Goal: Task Accomplishment & Management: Use online tool/utility

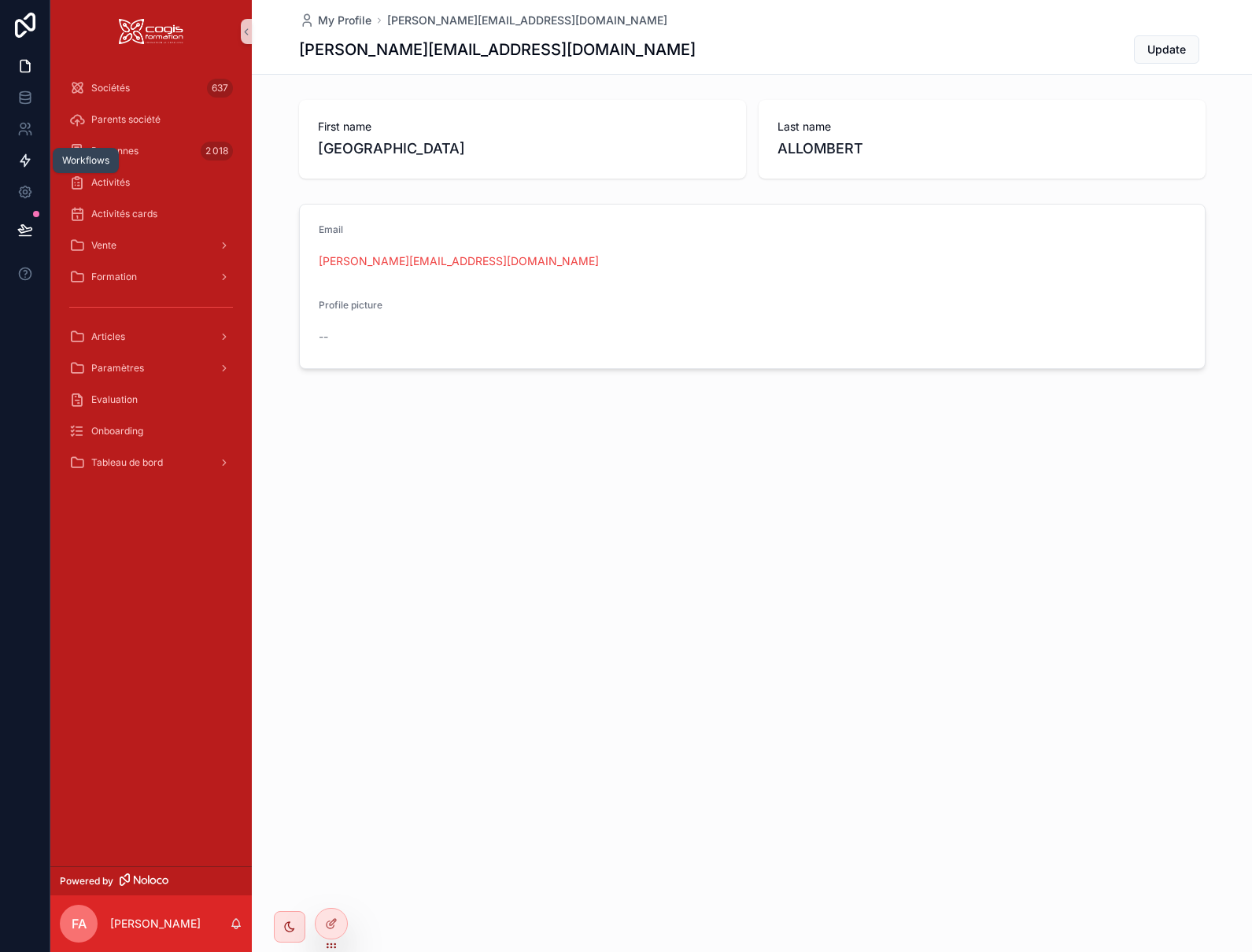
click at [22, 161] on icon at bounding box center [25, 160] width 10 height 12
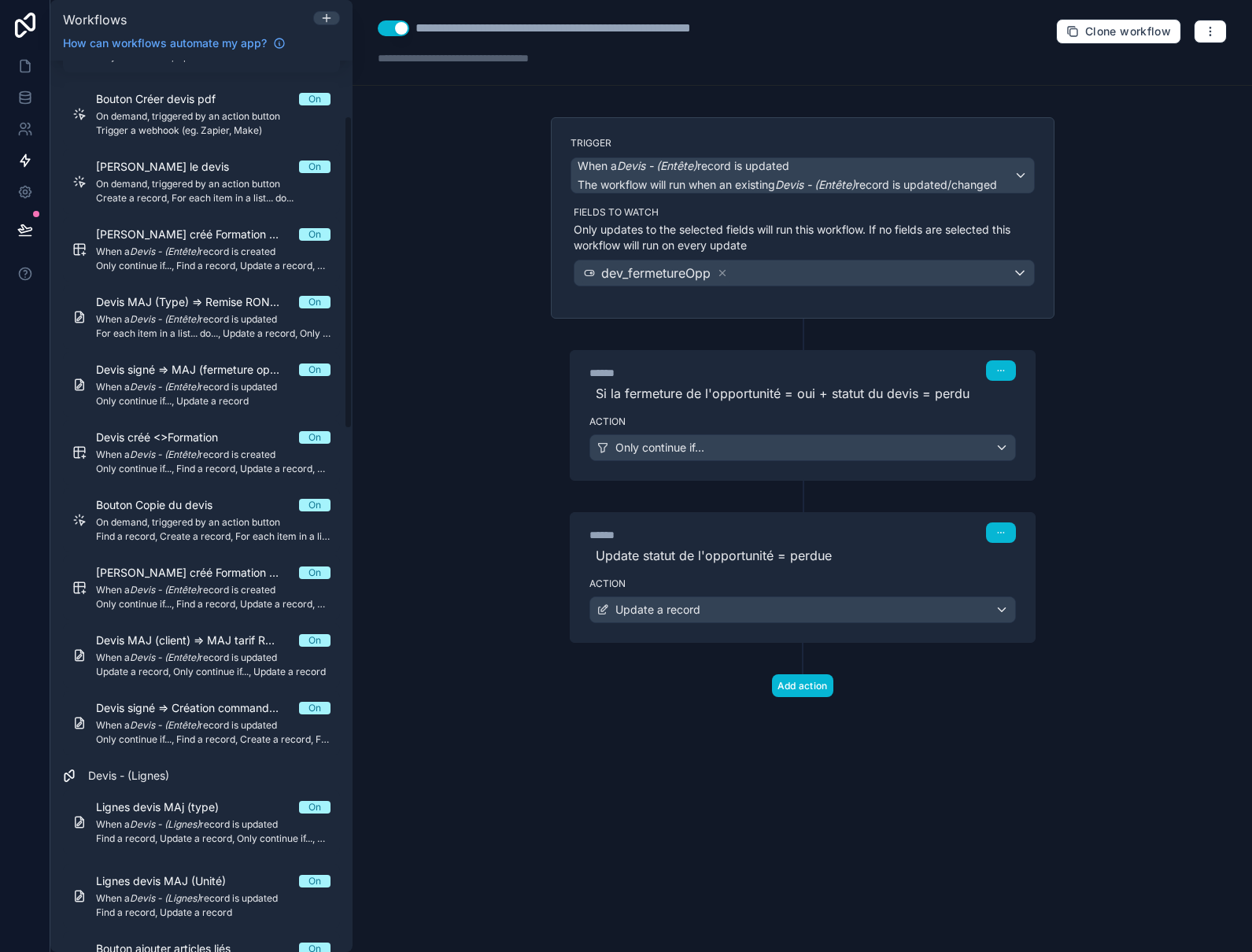
scroll to position [158, 0]
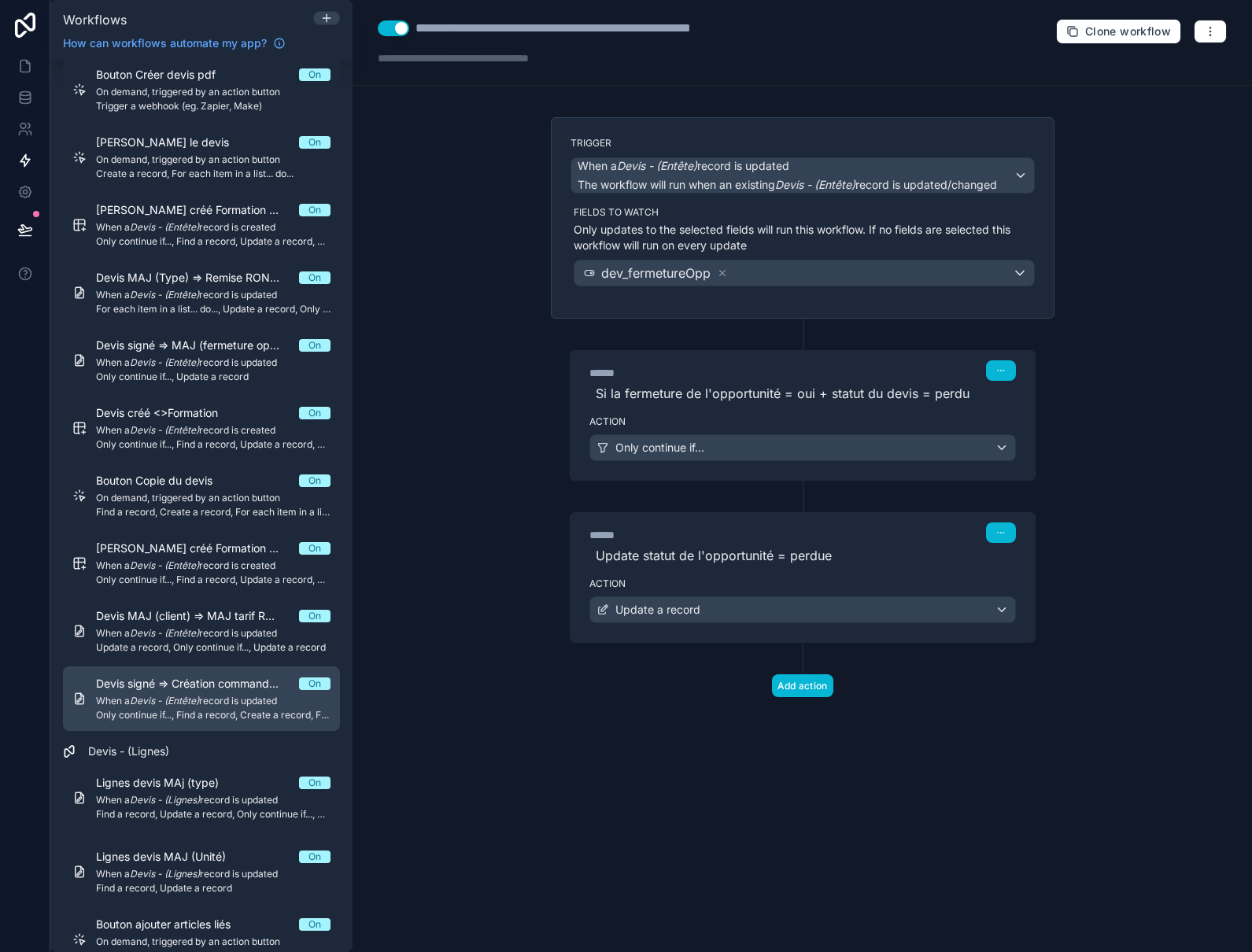
click at [190, 703] on em "Devis - (Entête)" at bounding box center [164, 700] width 69 height 12
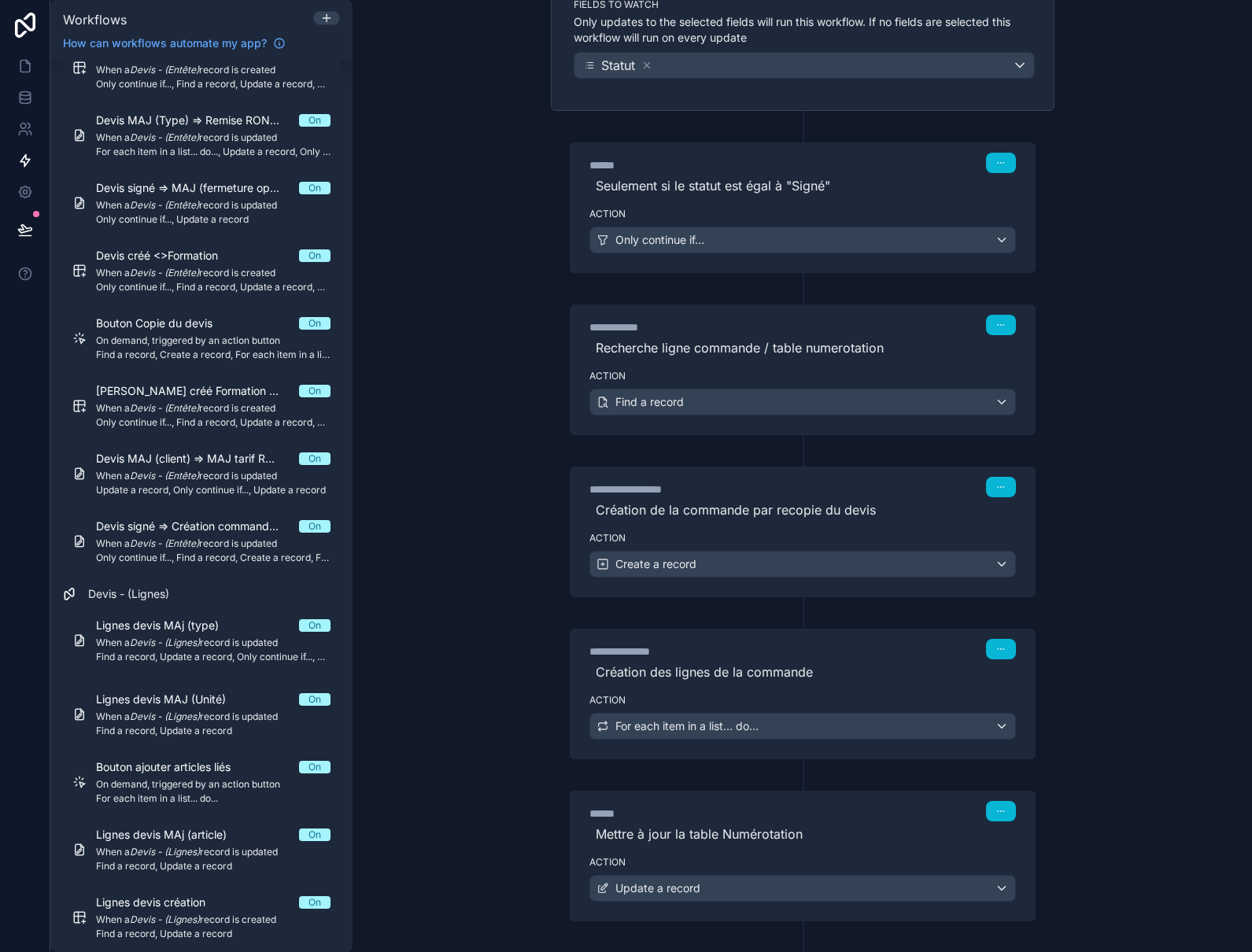
scroll to position [236, 0]
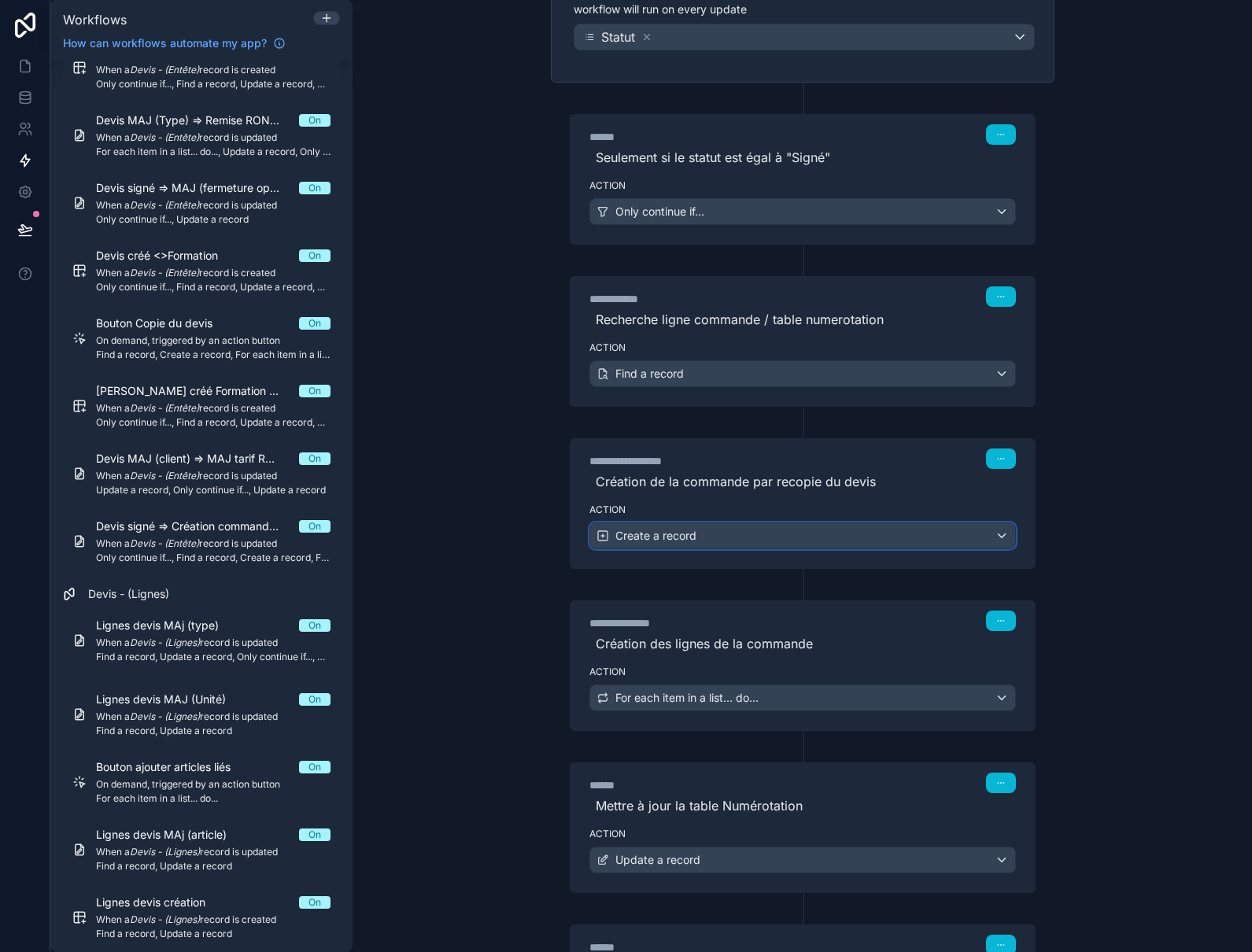
click at [766, 525] on div "Create a record" at bounding box center [803, 536] width 425 height 25
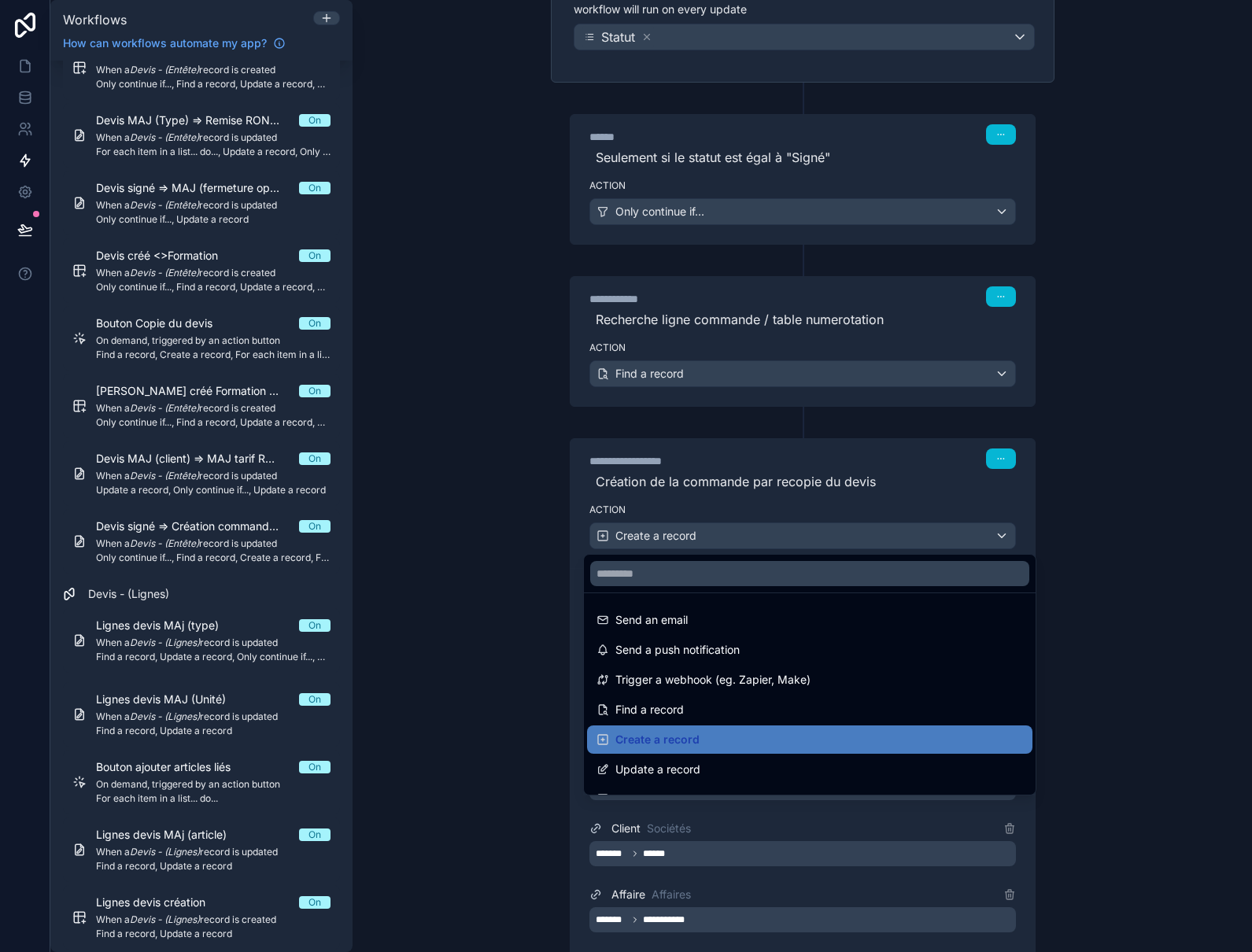
click at [766, 525] on div at bounding box center [626, 476] width 1252 height 952
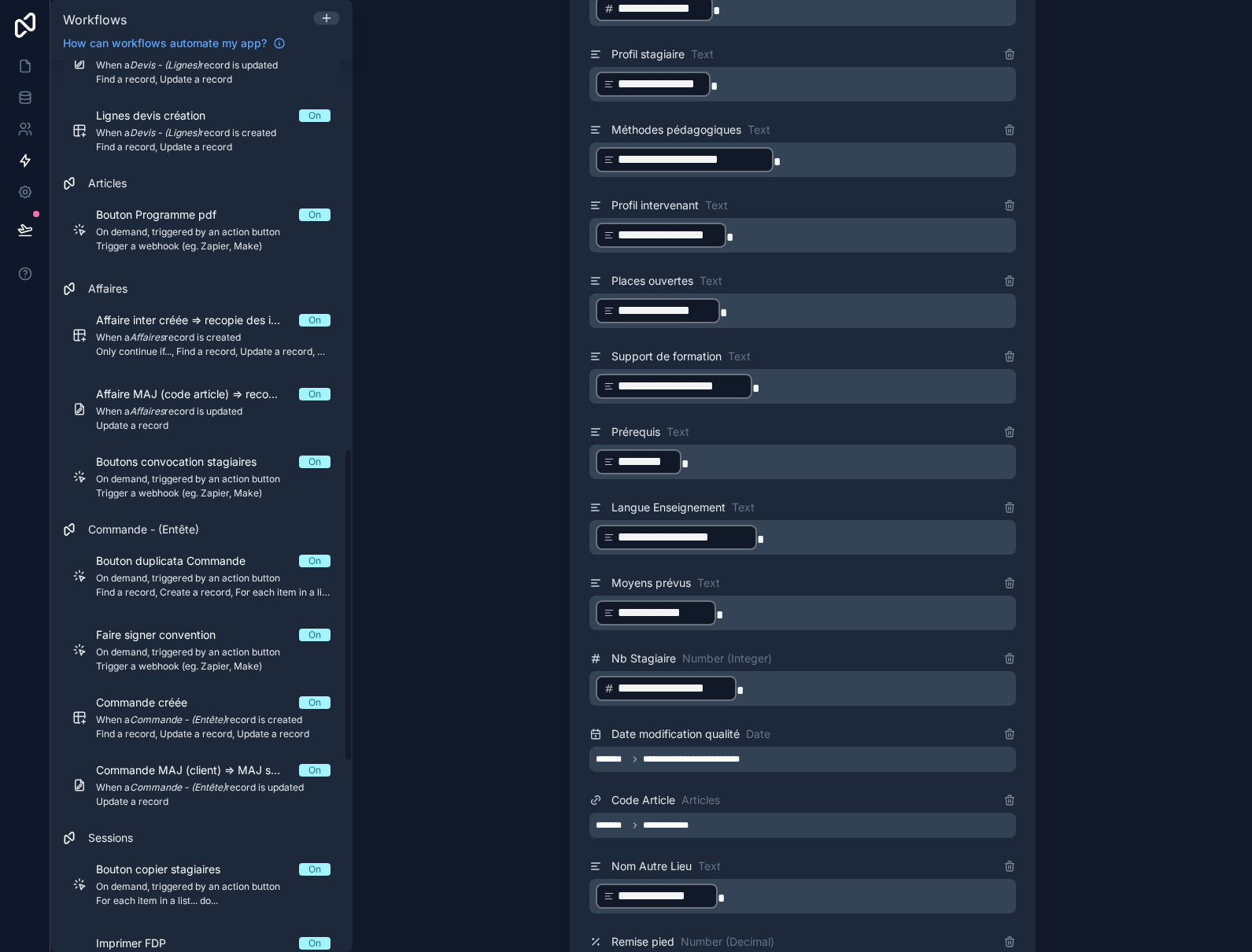
scroll to position [1181, 0]
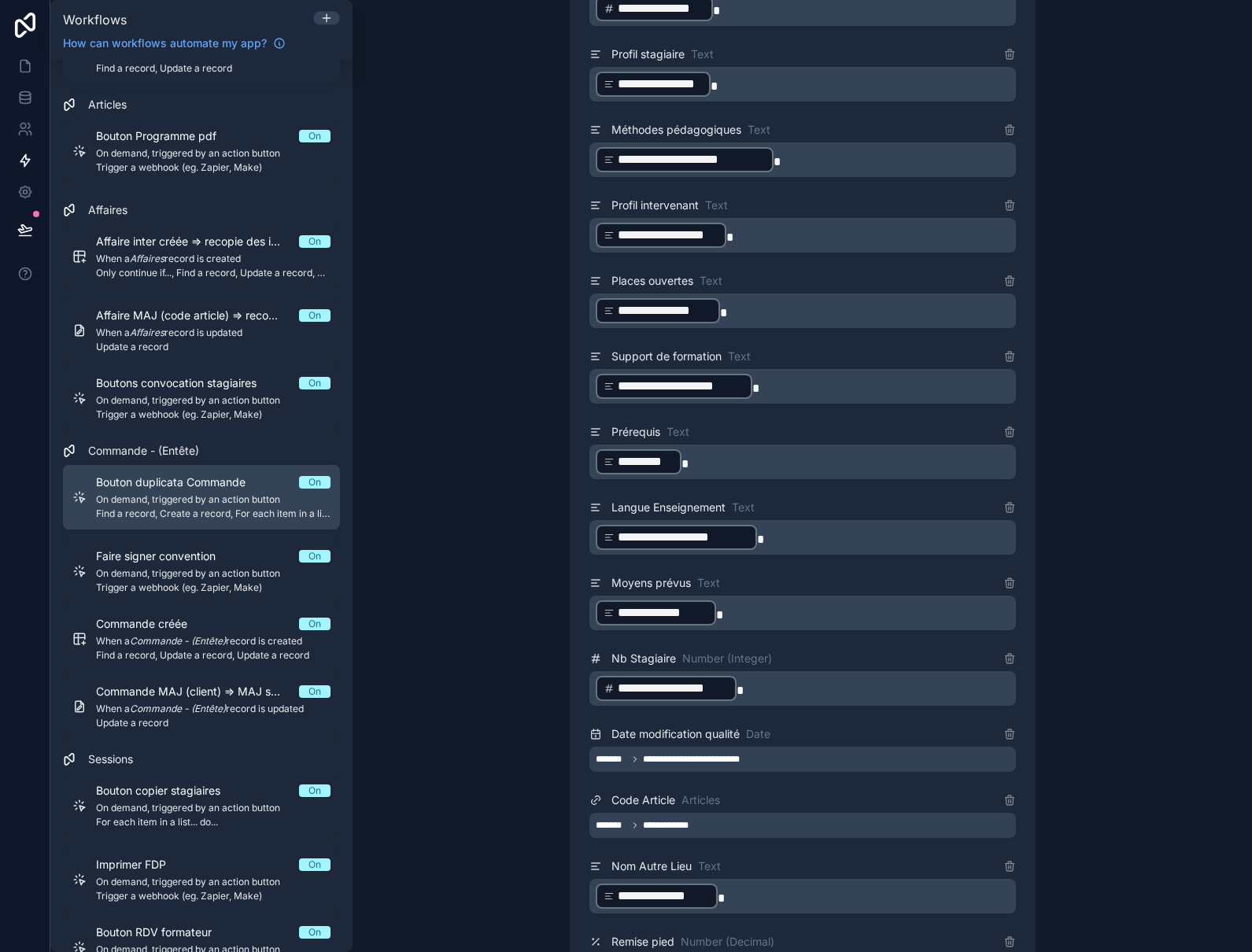
click at [213, 506] on div "Bouton duplicata Commande On On demand, triggered by an action button Find a re…" at bounding box center [213, 497] width 235 height 46
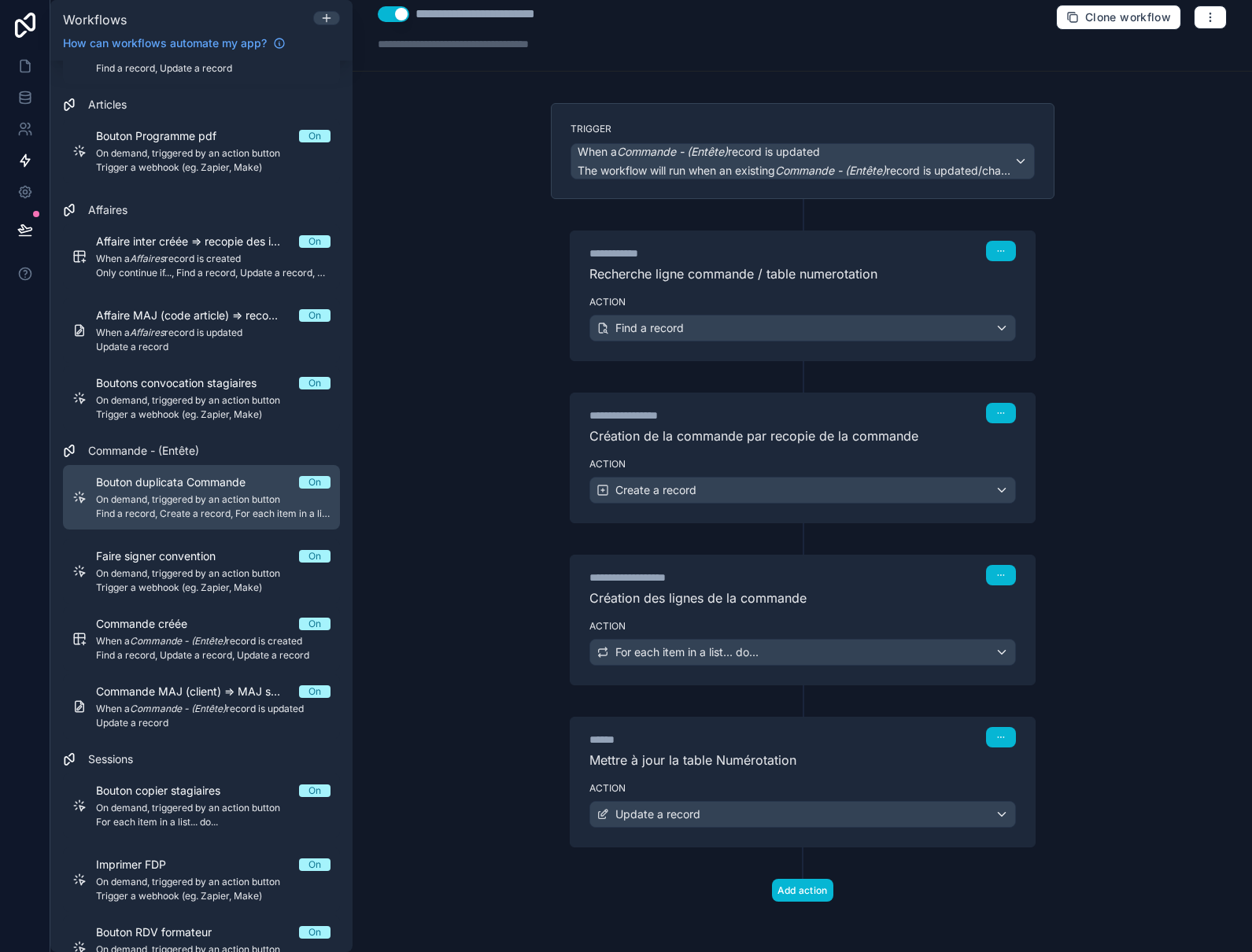
scroll to position [14, 0]
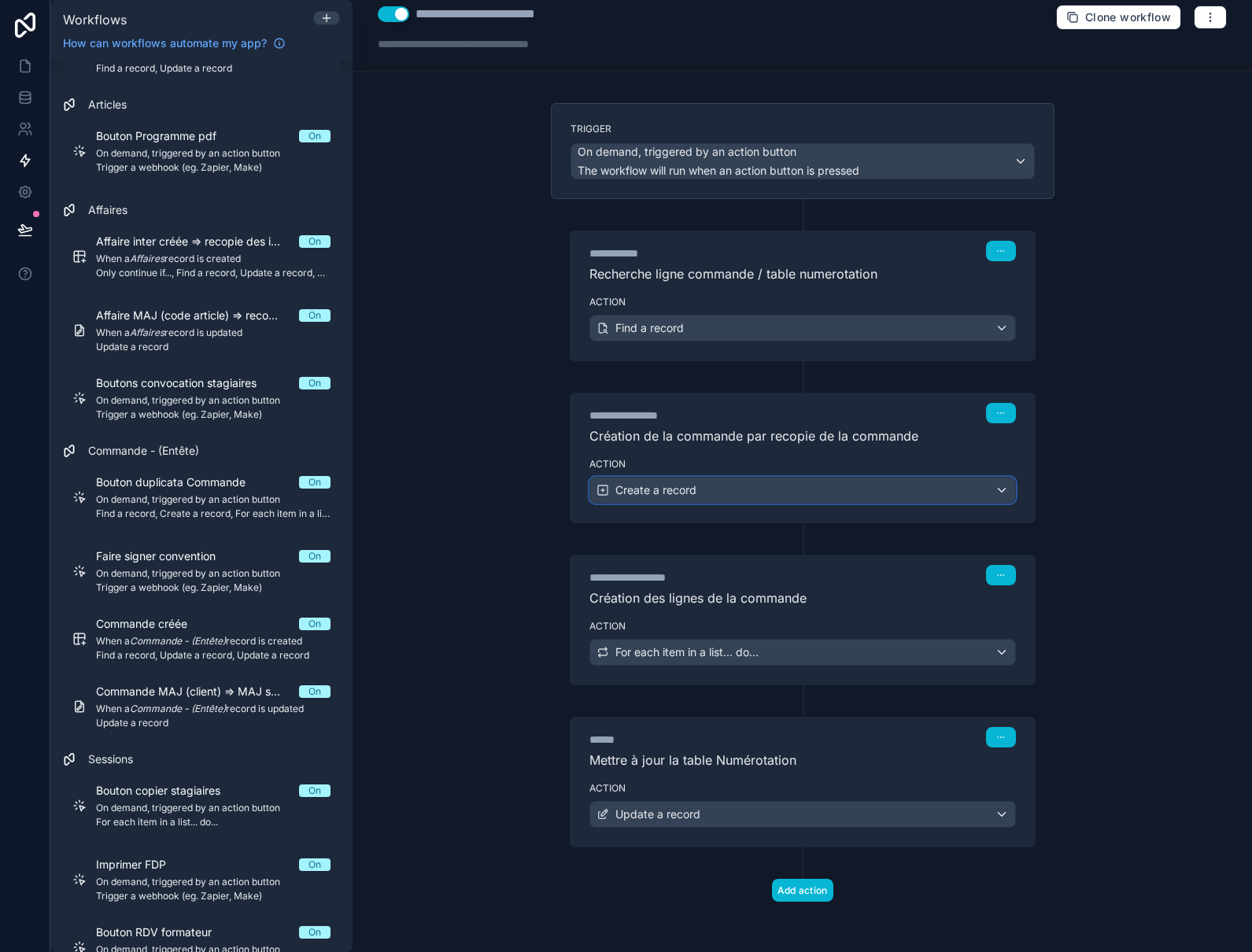
click at [710, 490] on div "Create a record" at bounding box center [803, 490] width 425 height 25
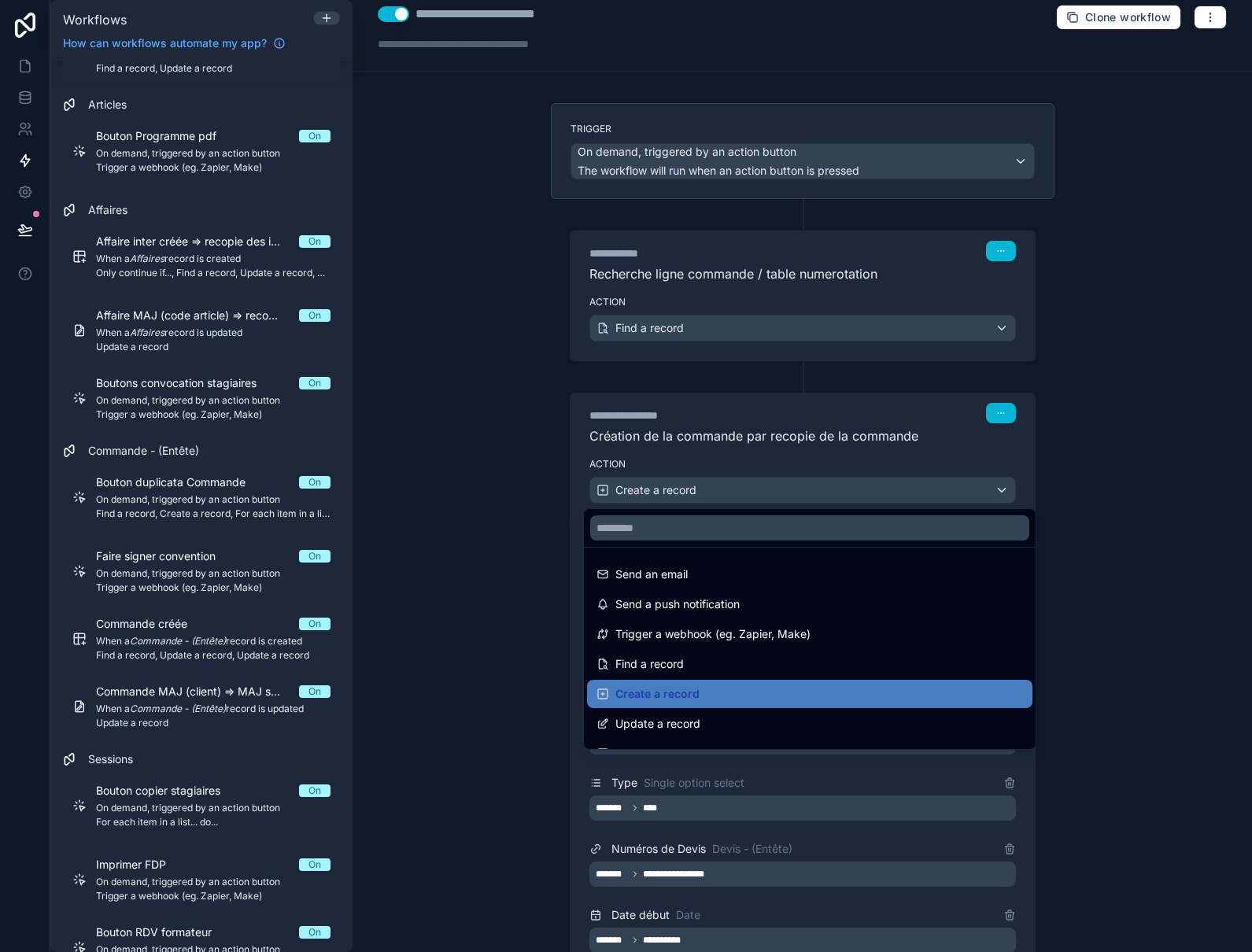
click at [710, 490] on div at bounding box center [626, 476] width 1252 height 952
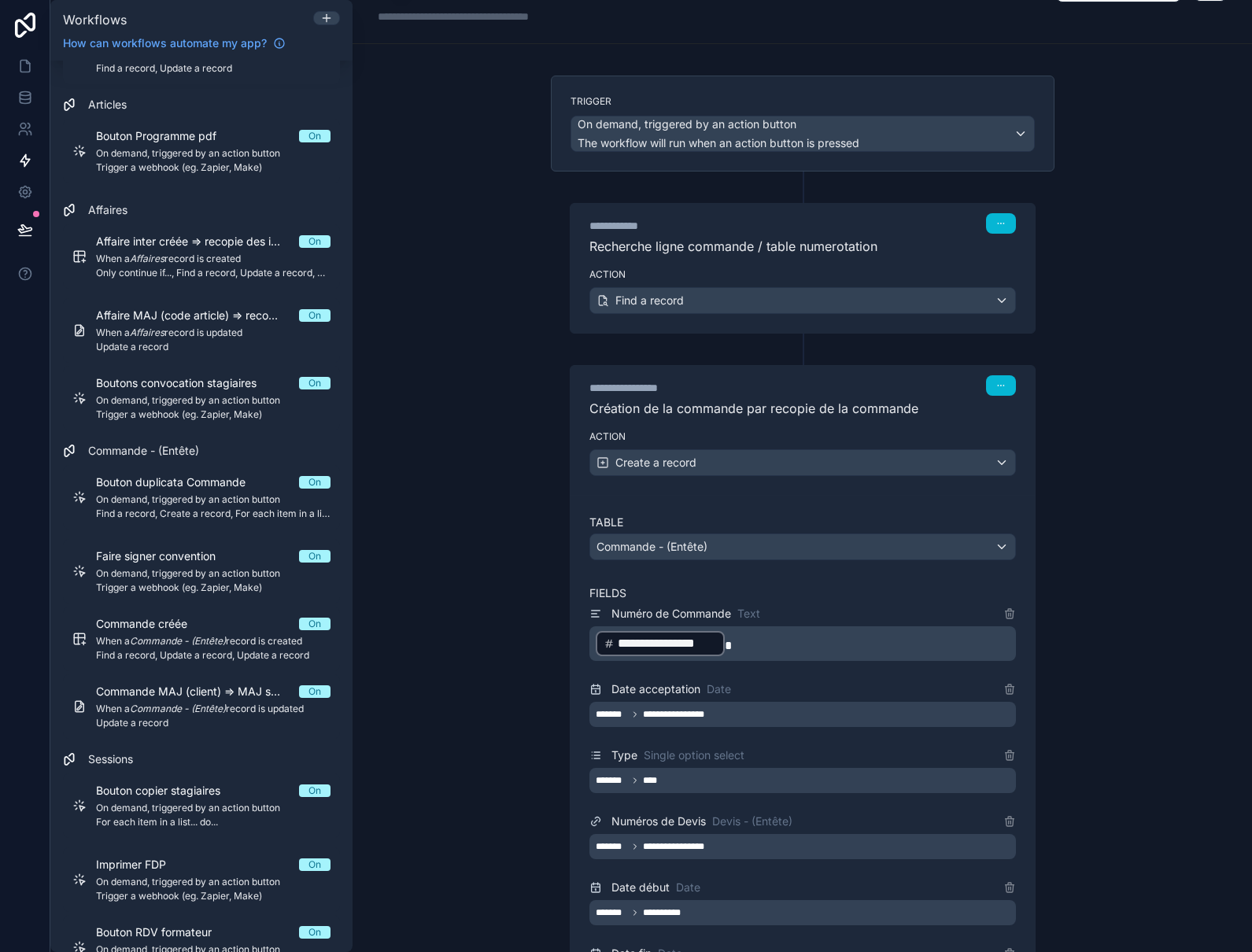
scroll to position [0, 0]
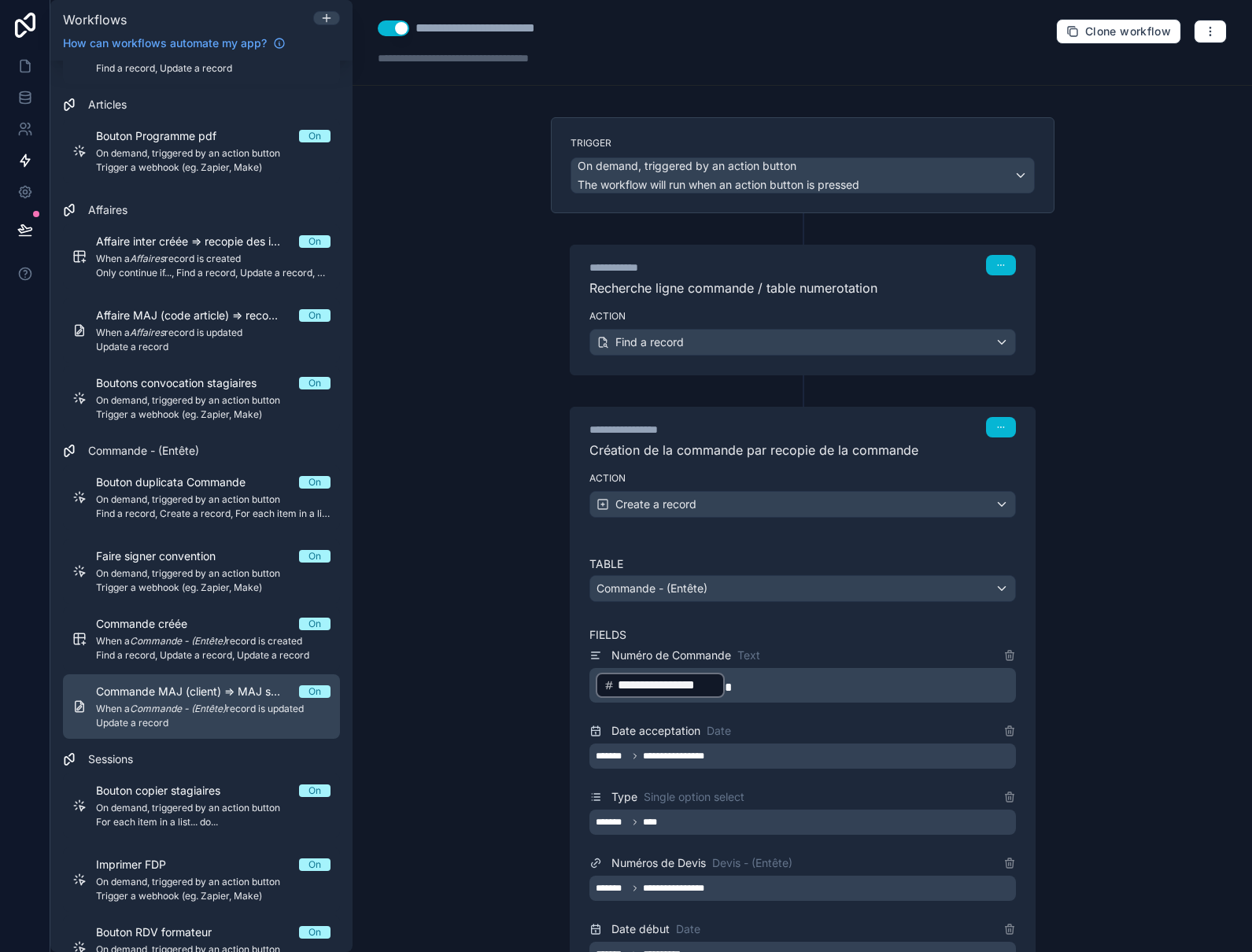
click at [152, 701] on div "Commande MAJ (client) => MAJ signataire et copie envoi On When a Commande - (En…" at bounding box center [213, 706] width 235 height 46
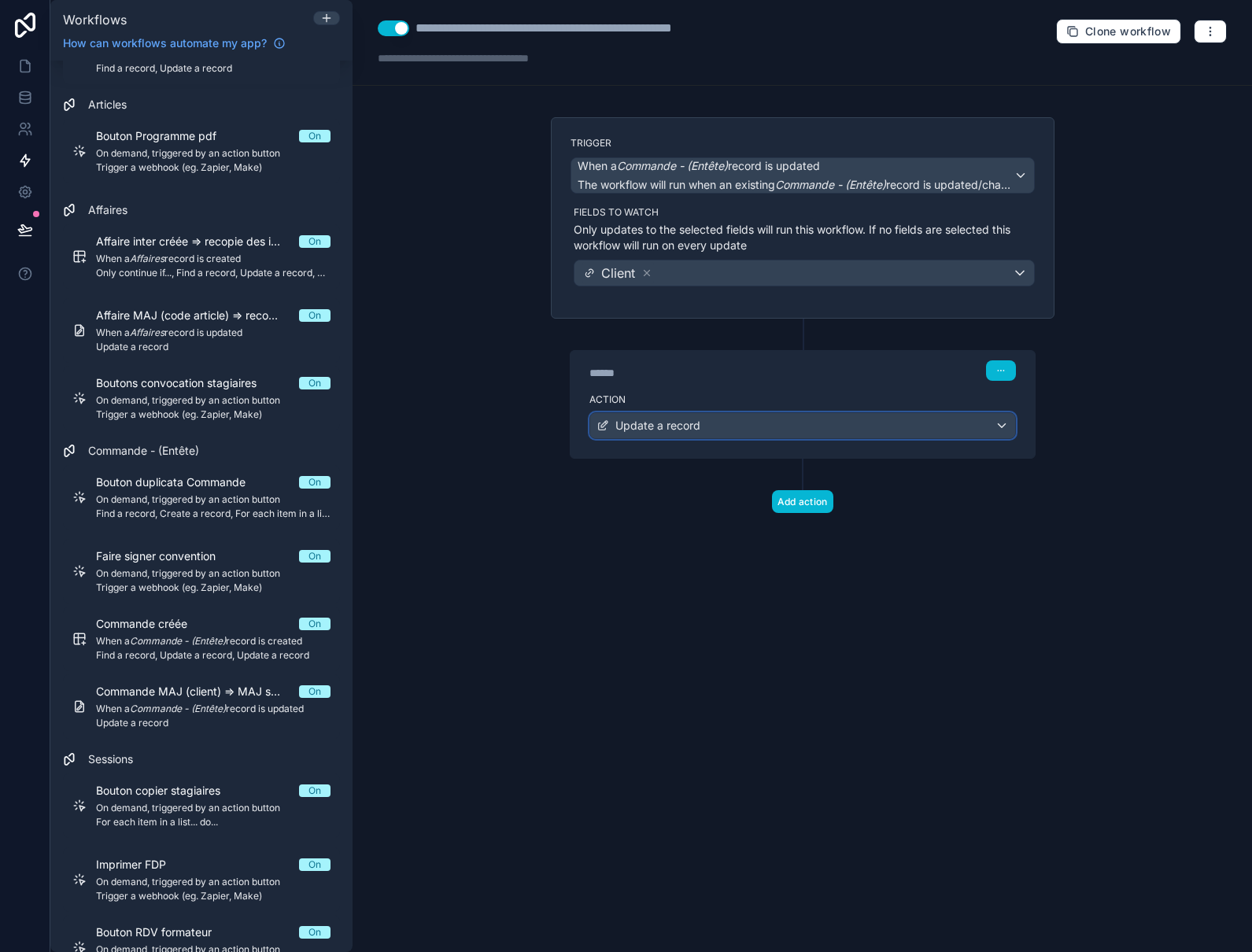
click at [670, 432] on span "Update a record" at bounding box center [658, 426] width 85 height 16
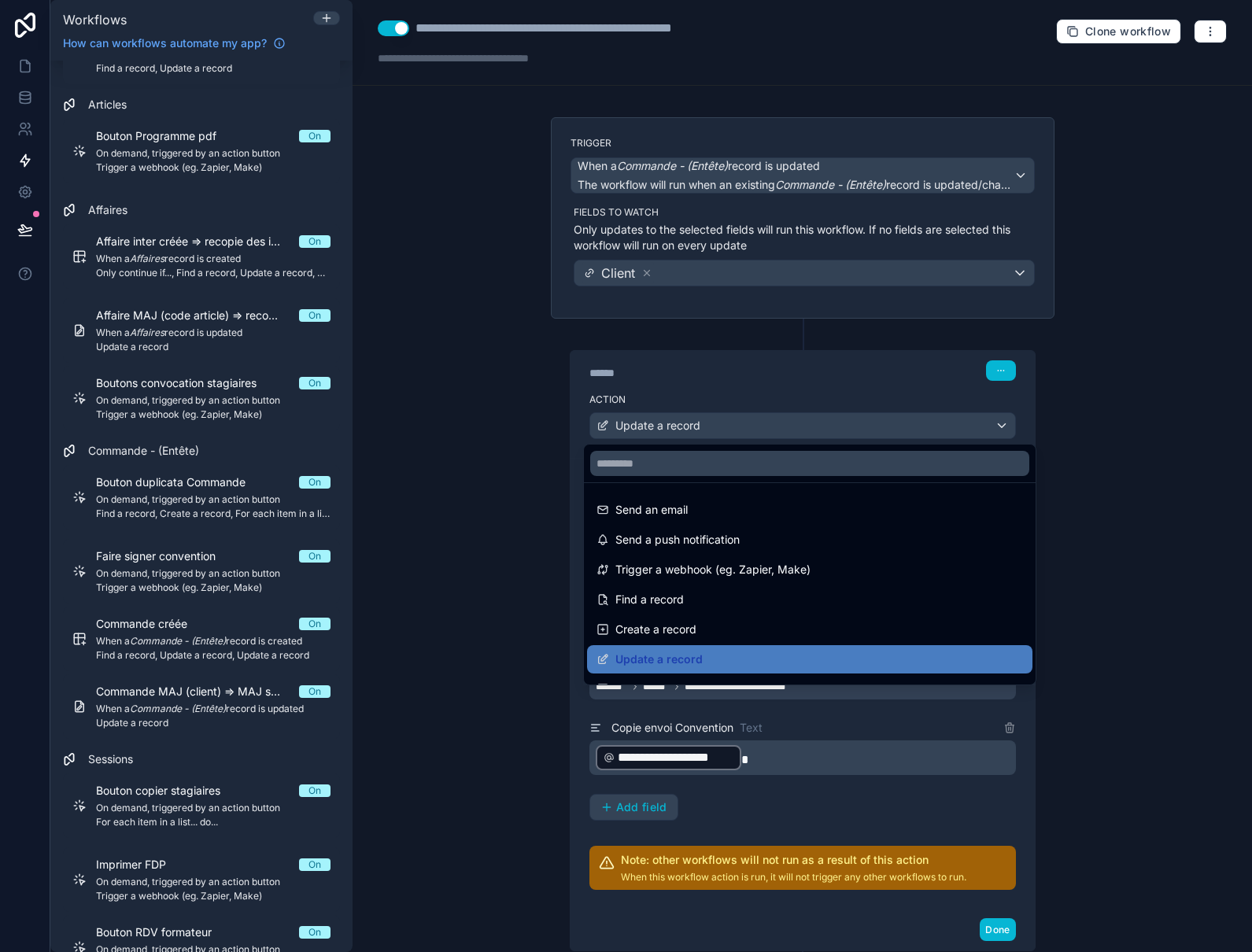
click at [670, 431] on div at bounding box center [626, 476] width 1252 height 952
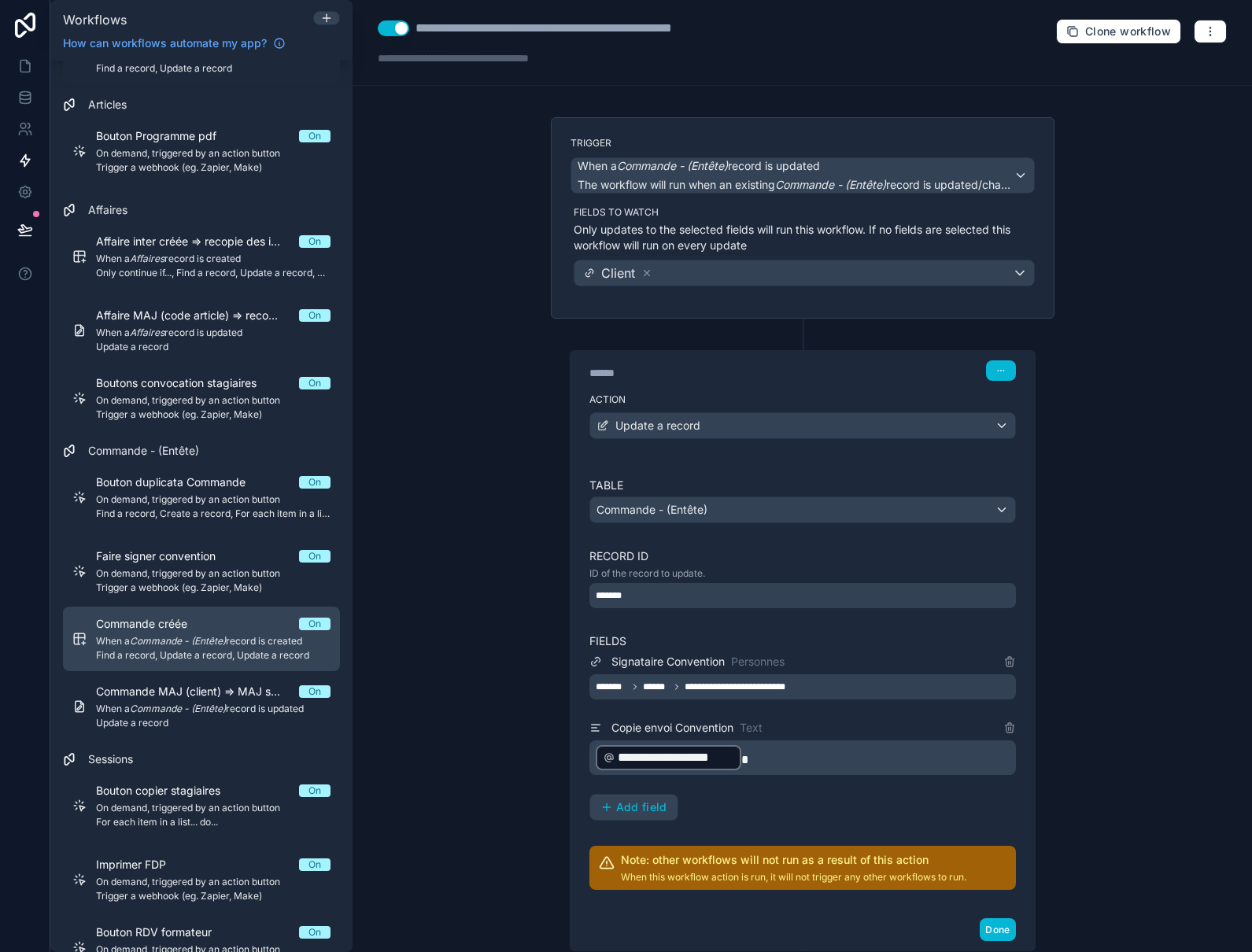
click at [128, 650] on span "Find a record, Update a record, Update a record" at bounding box center [213, 655] width 235 height 13
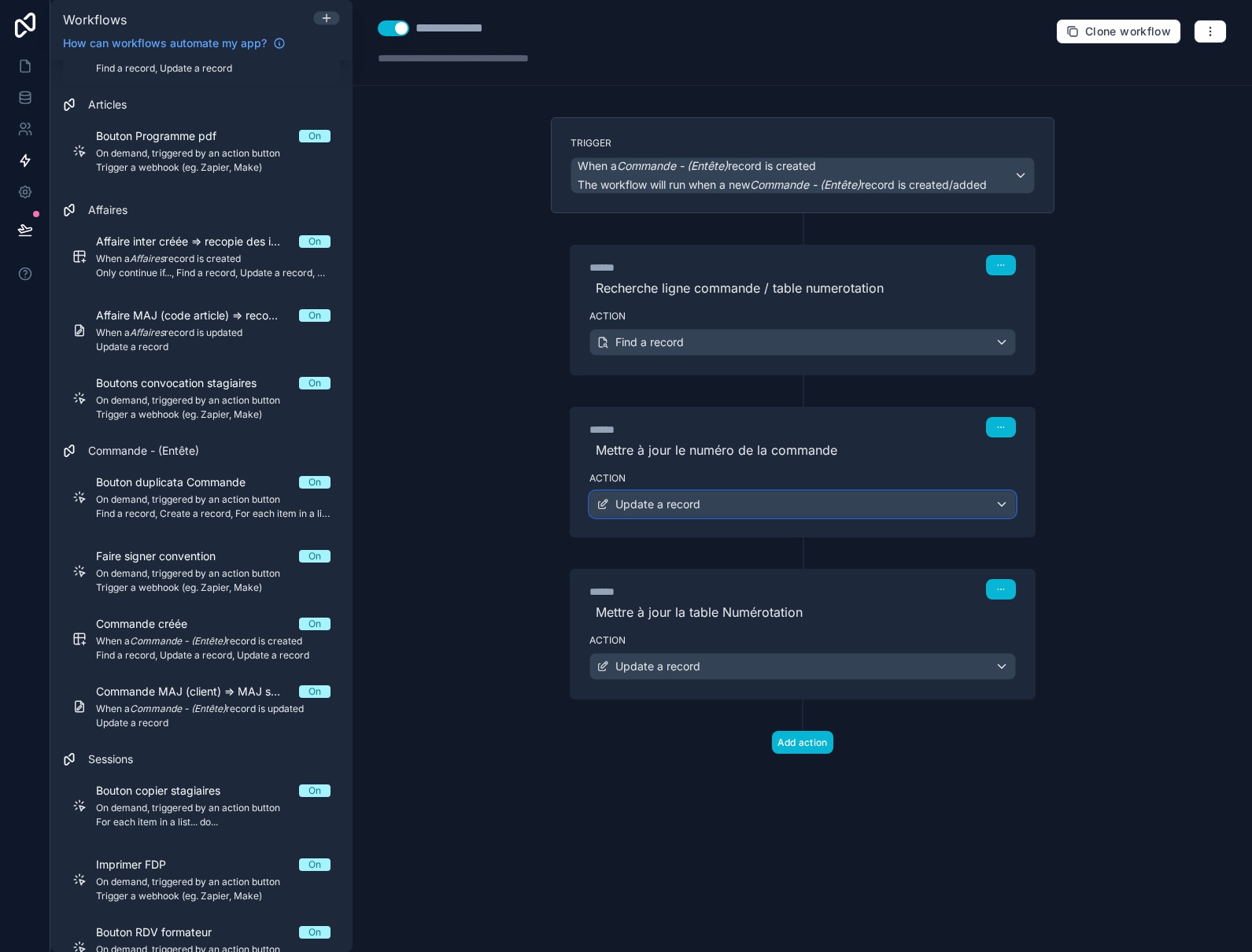
click at [758, 512] on div "Update a record" at bounding box center [803, 505] width 425 height 25
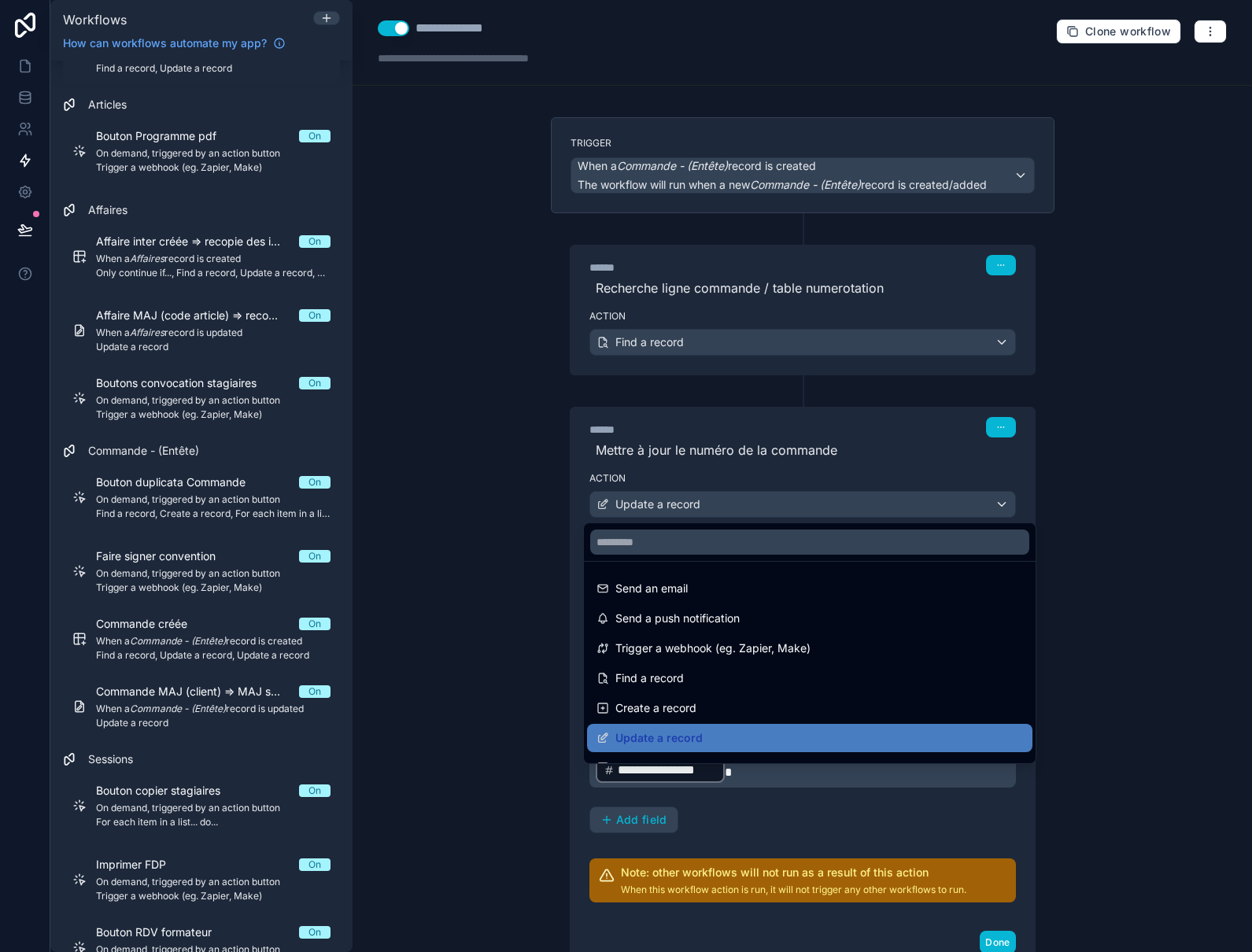
click at [758, 512] on div at bounding box center [626, 476] width 1252 height 952
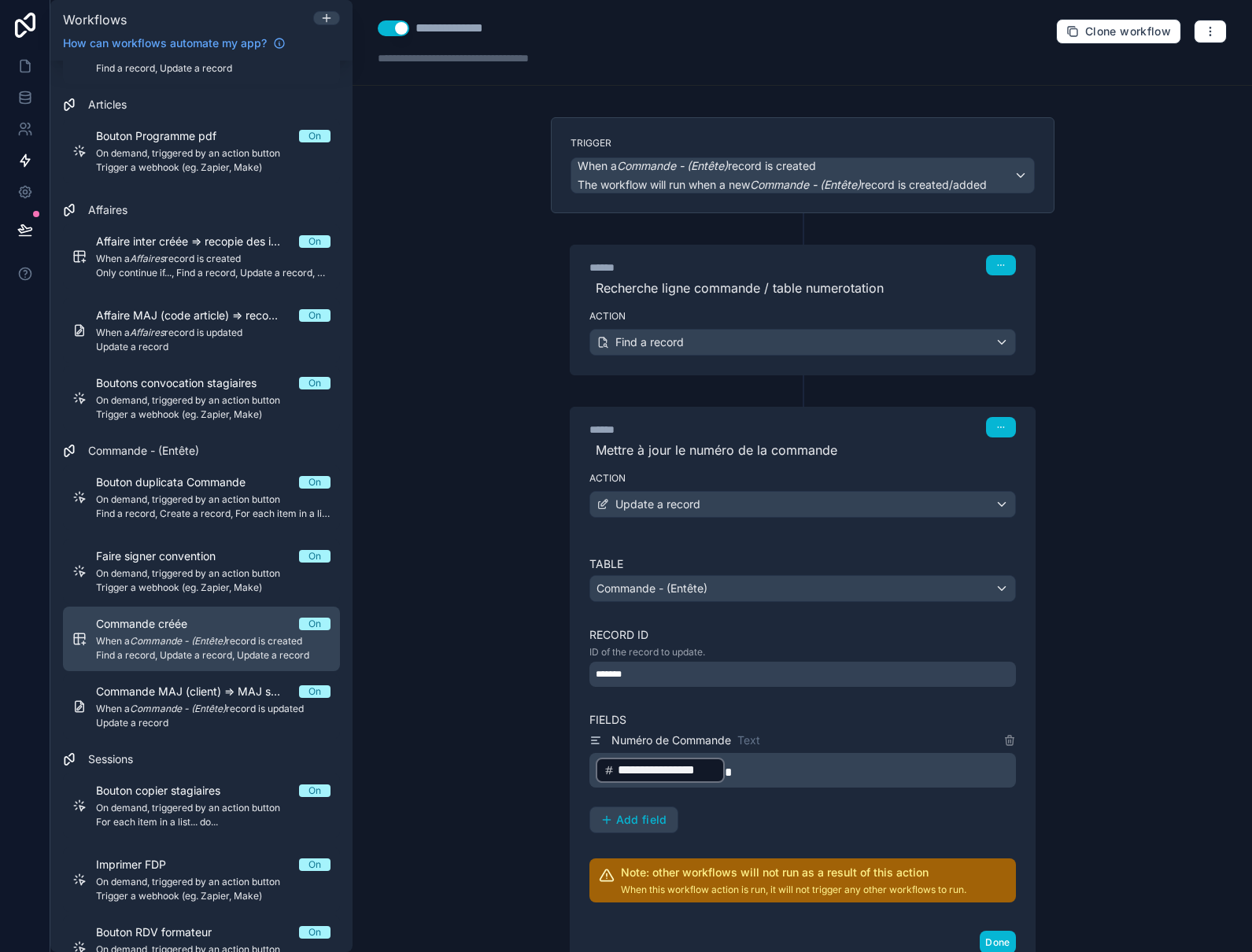
click at [197, 652] on span "Find a record, Update a record, Update a record" at bounding box center [213, 655] width 235 height 13
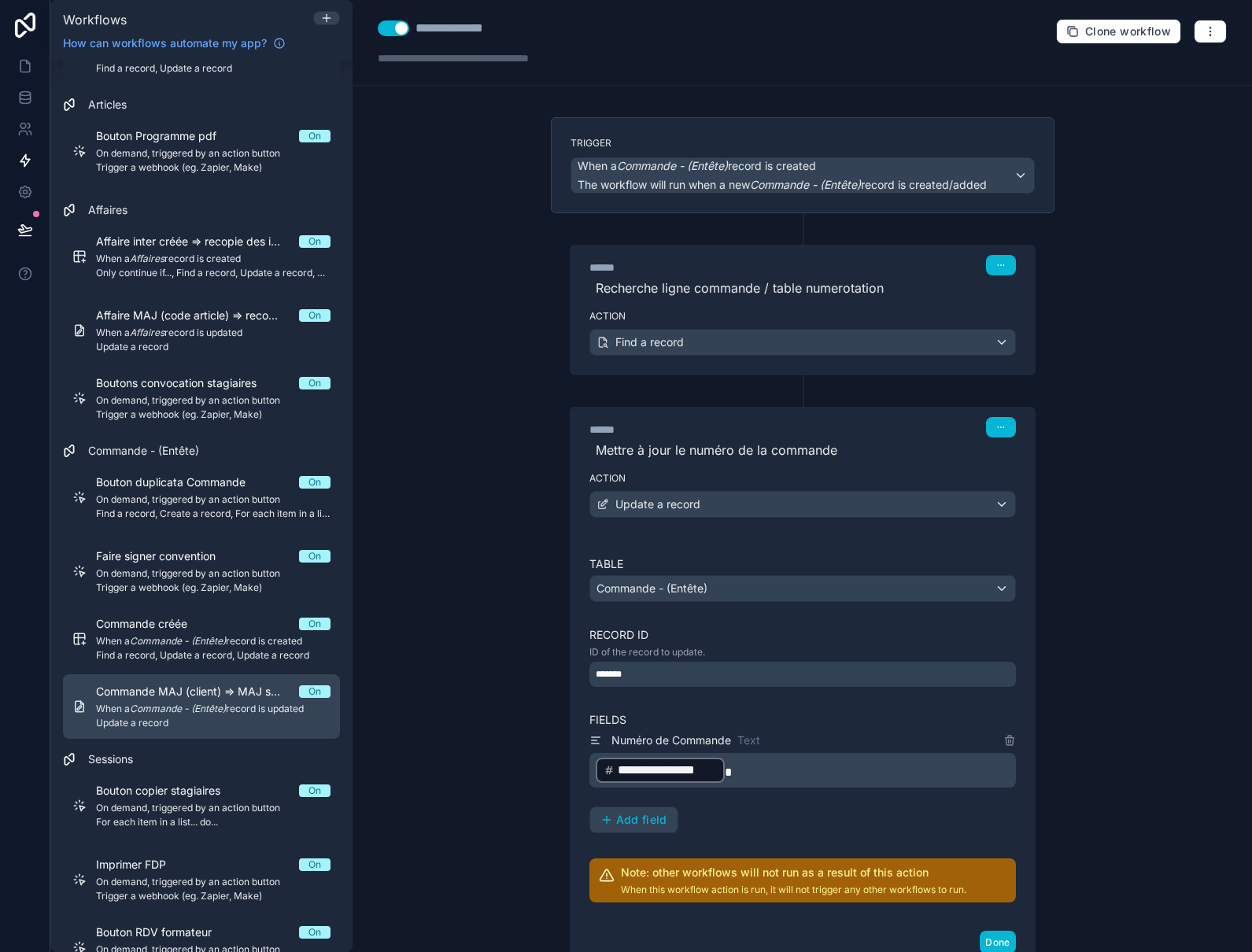
click at [165, 706] on em "Commande - (Entête)" at bounding box center [177, 708] width 96 height 12
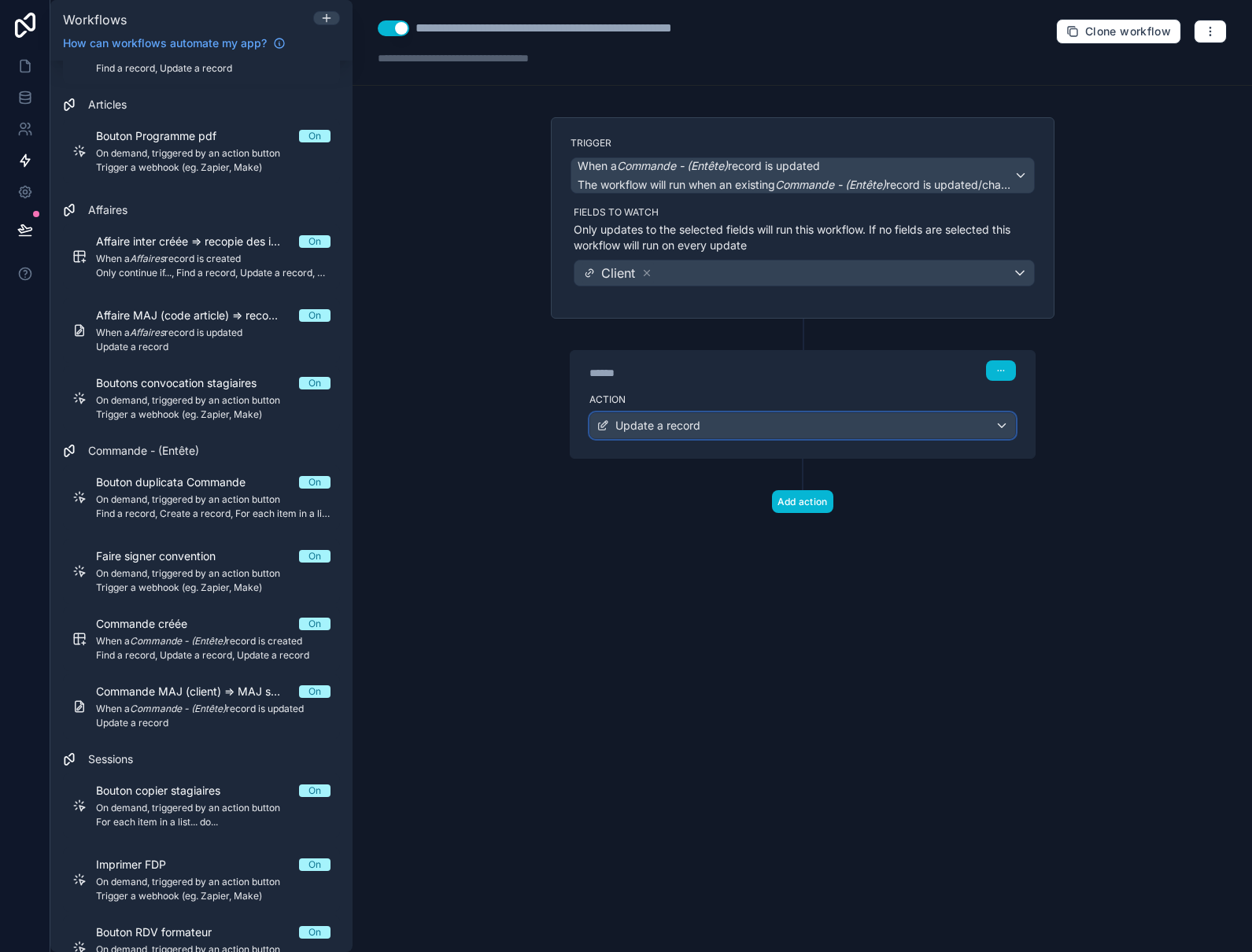
click at [721, 419] on div "Update a record" at bounding box center [803, 426] width 425 height 25
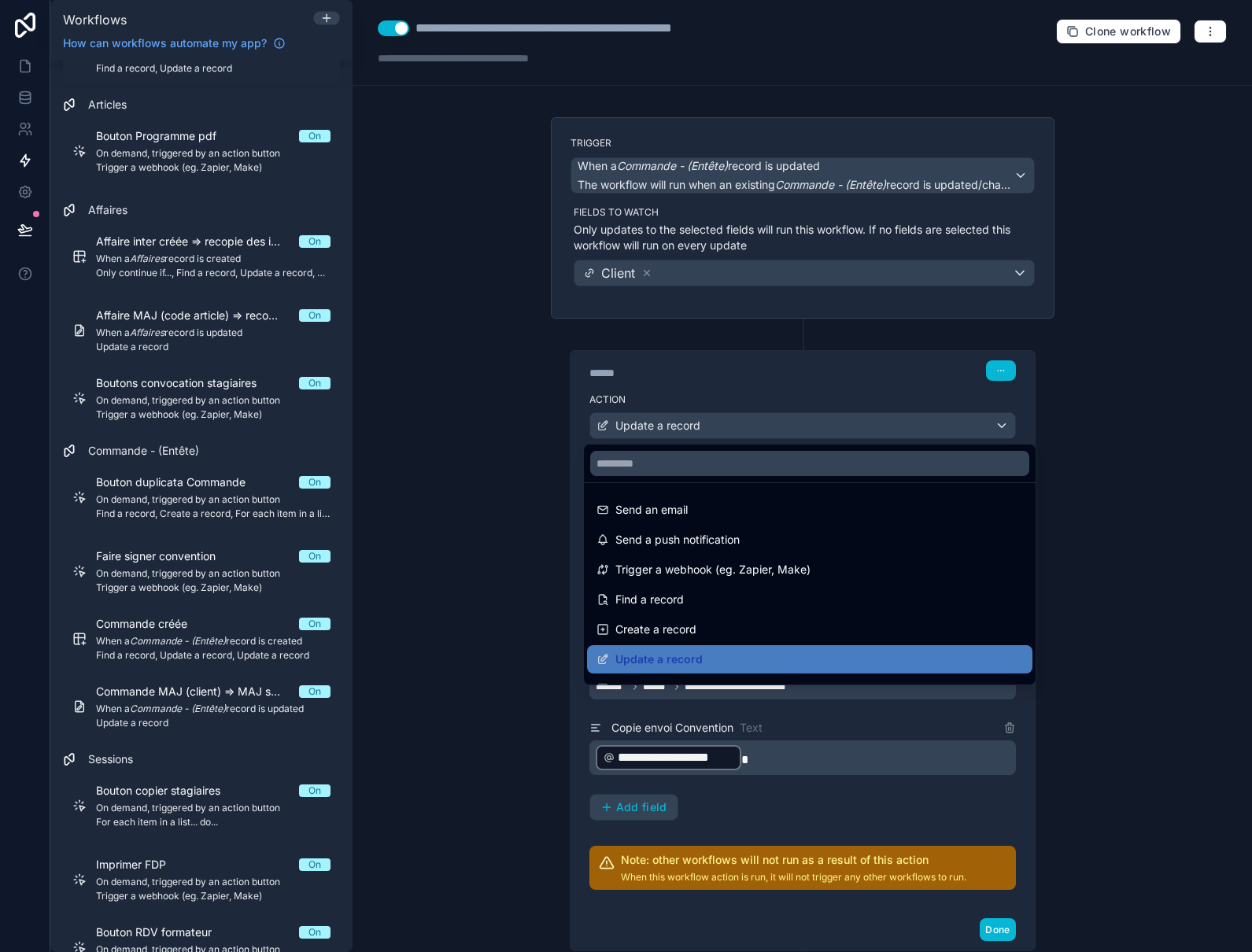
click at [721, 419] on div at bounding box center [626, 476] width 1252 height 952
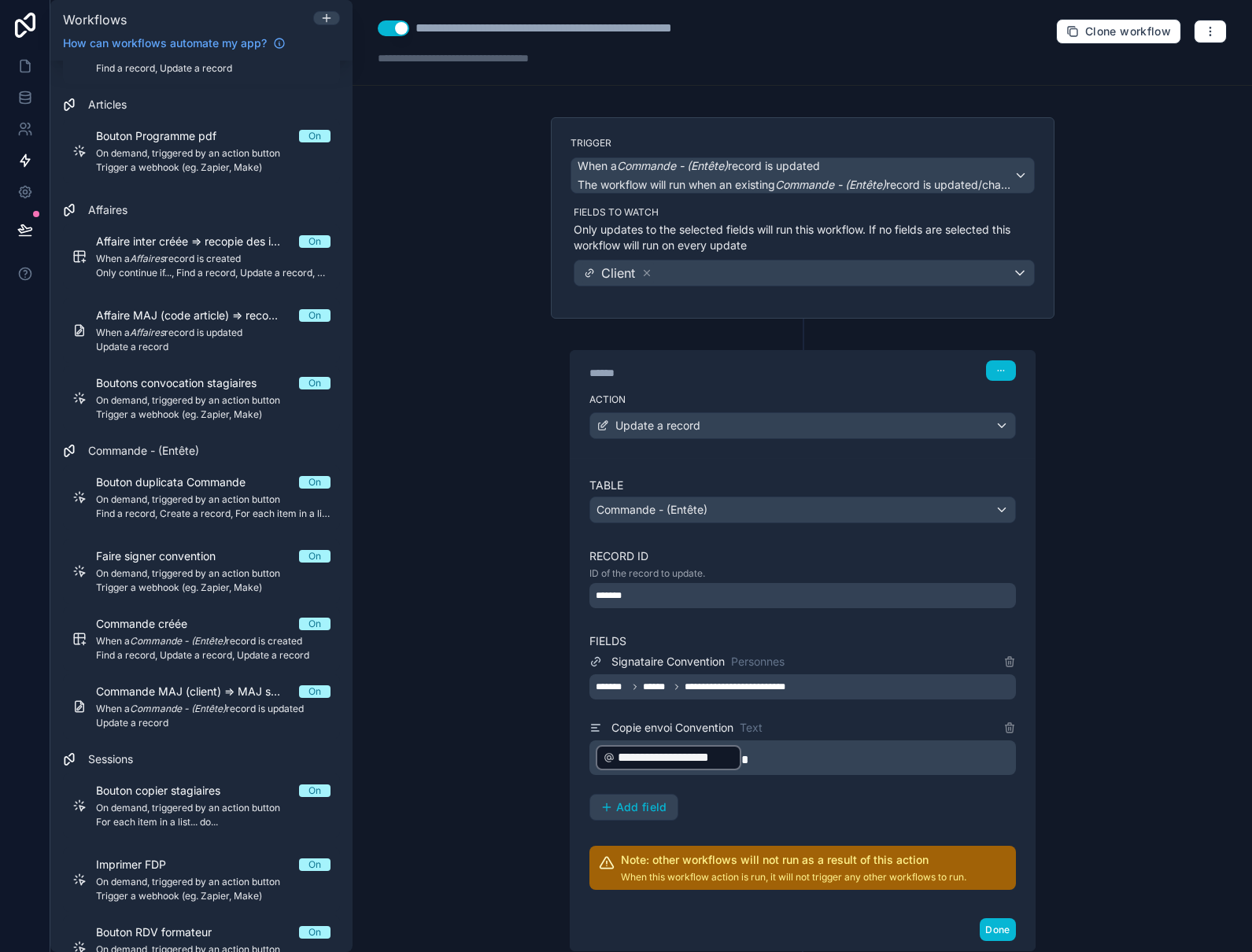
click at [783, 759] on p "**********" at bounding box center [804, 758] width 417 height 29
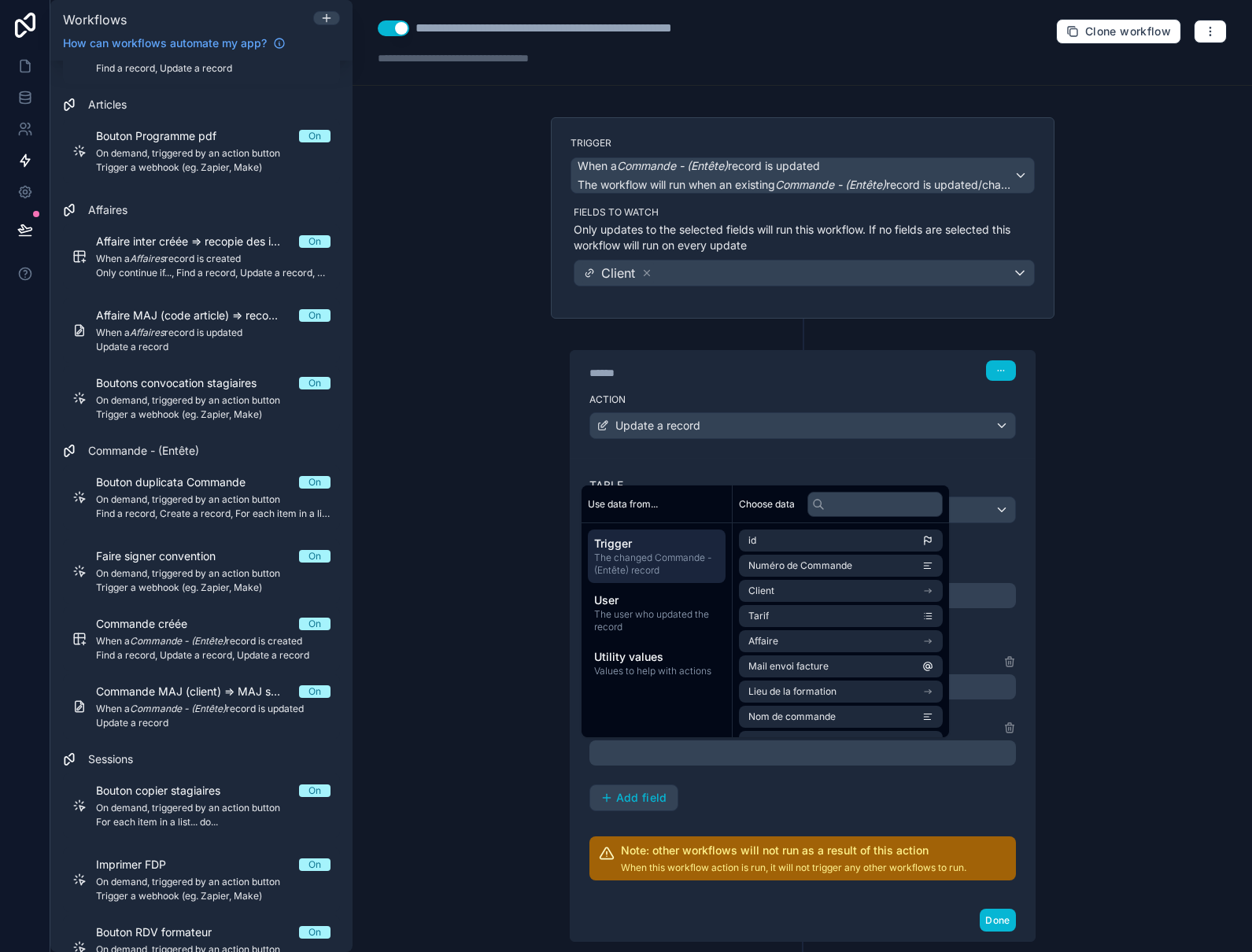
click at [648, 558] on span "The changed Commande - (Entête) record" at bounding box center [657, 564] width 125 height 25
click at [933, 594] on icon "scrollable content" at bounding box center [928, 591] width 11 height 11
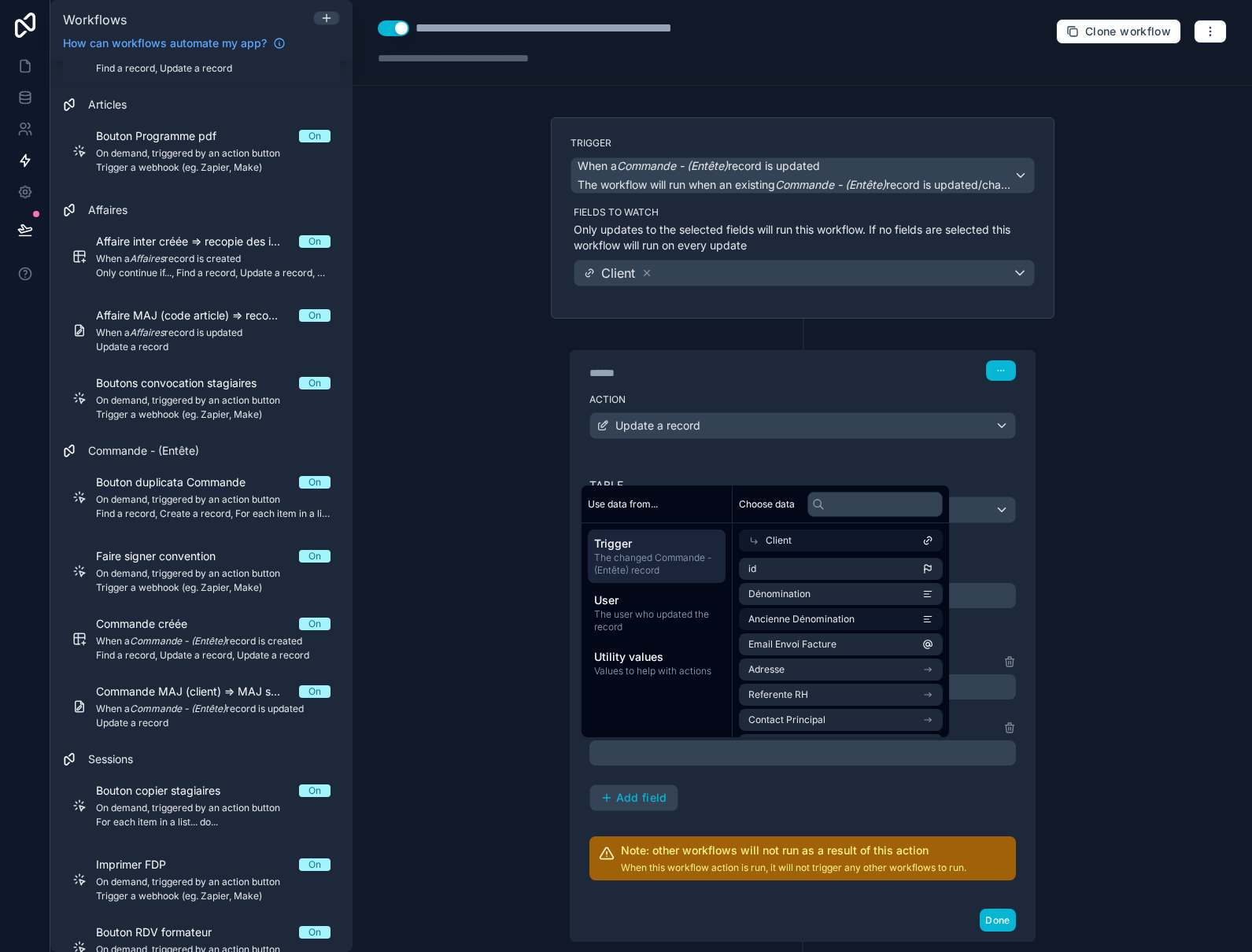
click at [860, 805] on div "**********" at bounding box center [803, 731] width 427 height 159
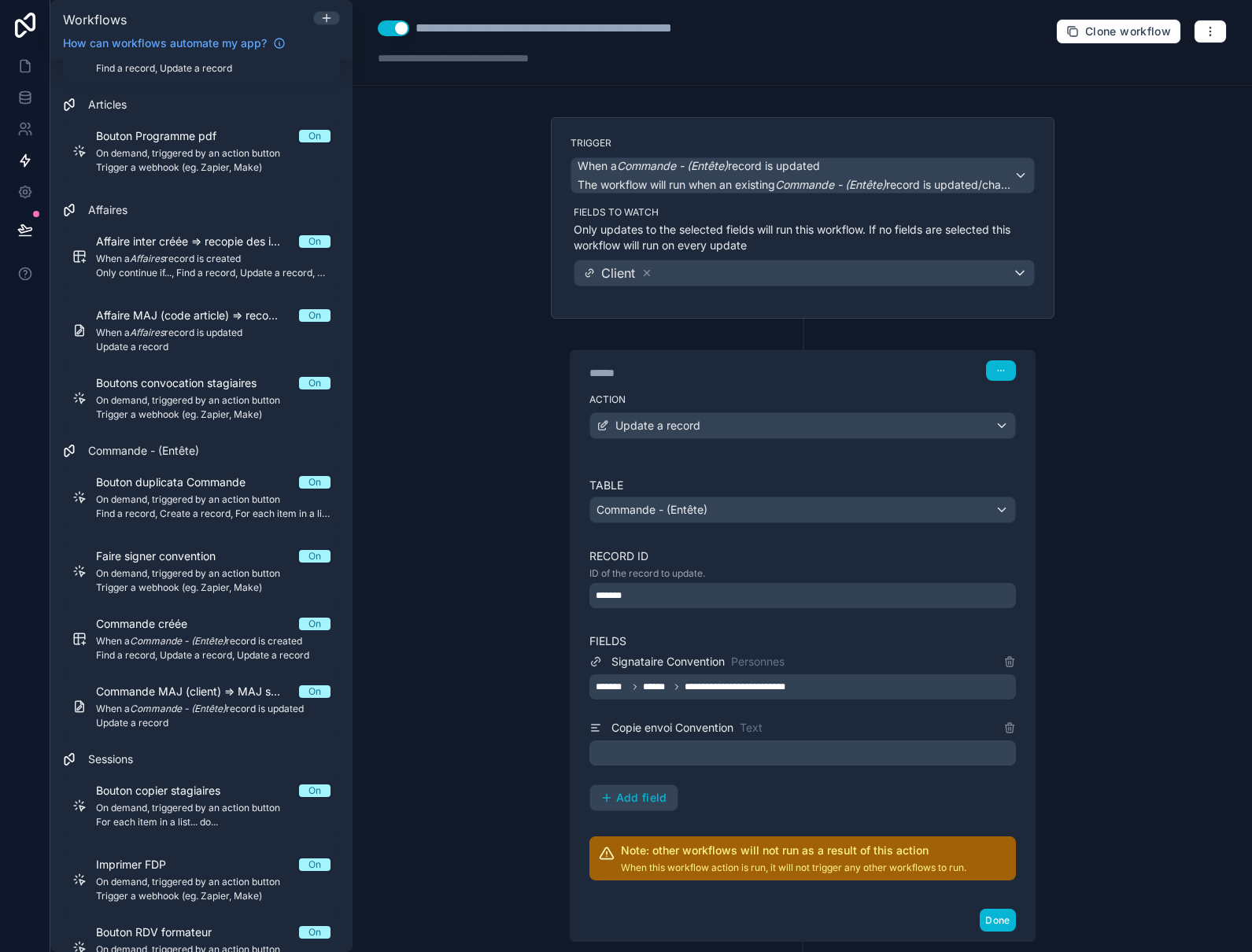
click at [636, 811] on div "**********" at bounding box center [803, 679] width 427 height 403
click at [1008, 726] on icon at bounding box center [1010, 724] width 4 height 3
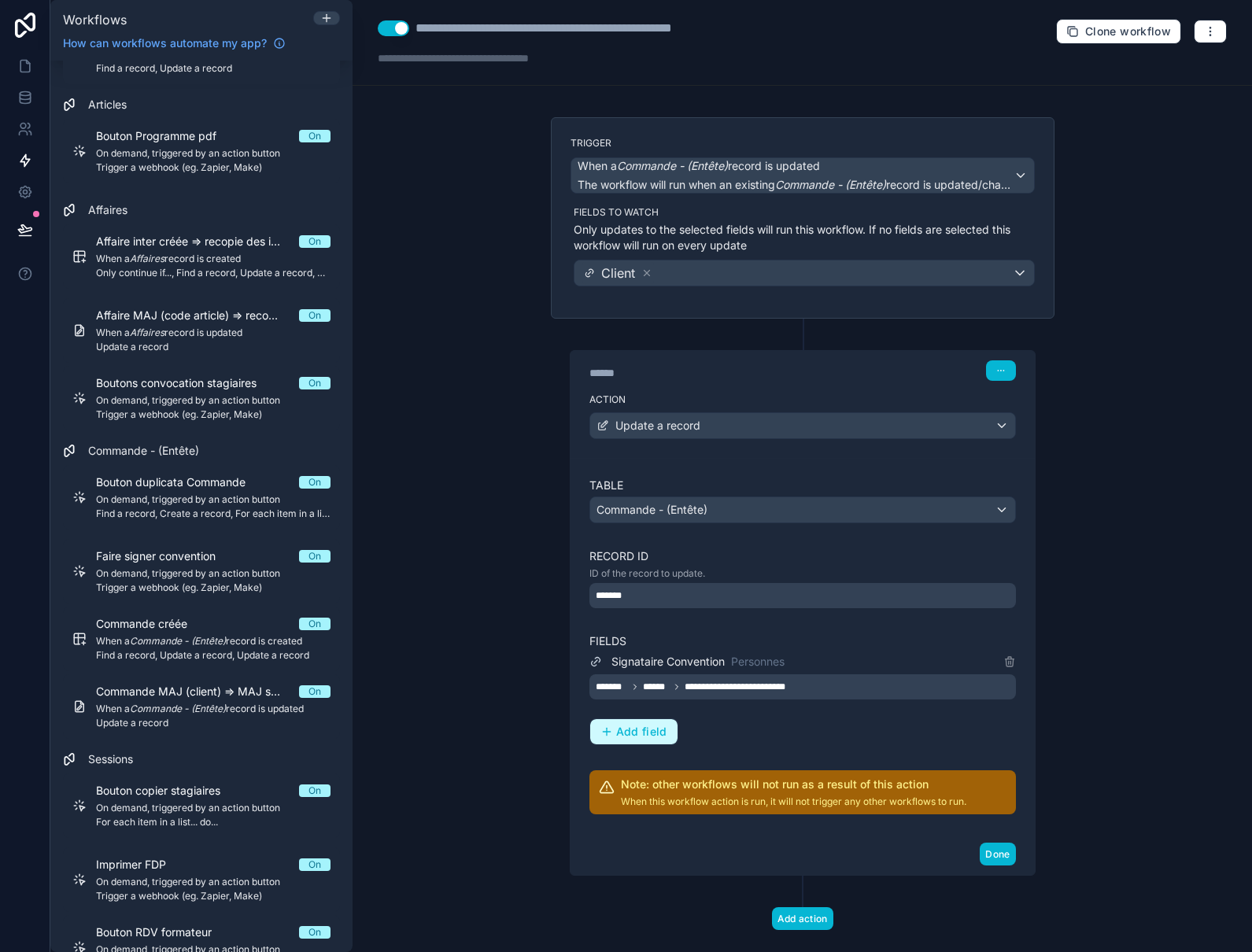
click at [649, 742] on button "Add field" at bounding box center [634, 731] width 87 height 25
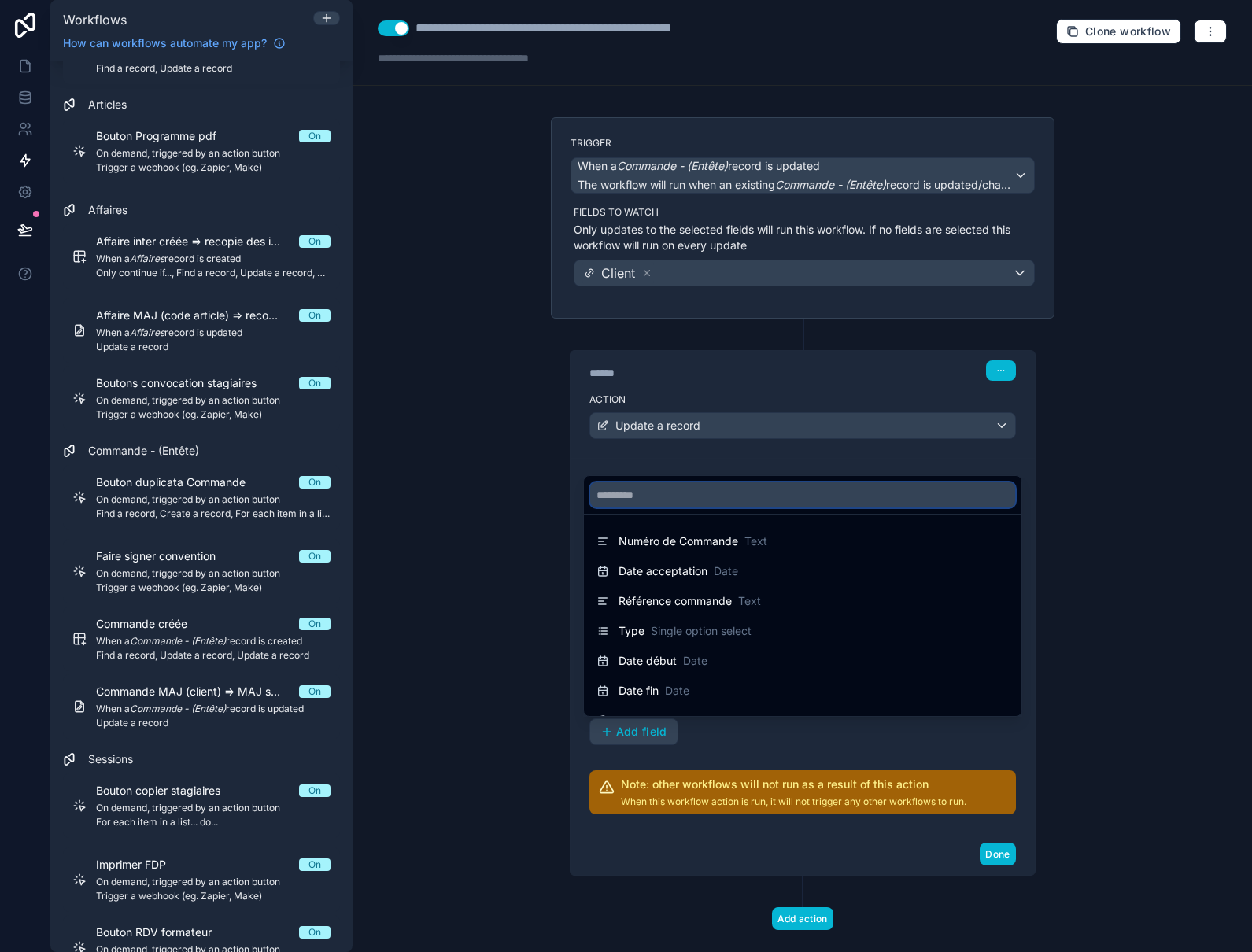
click at [642, 497] on input "text" at bounding box center [803, 495] width 425 height 25
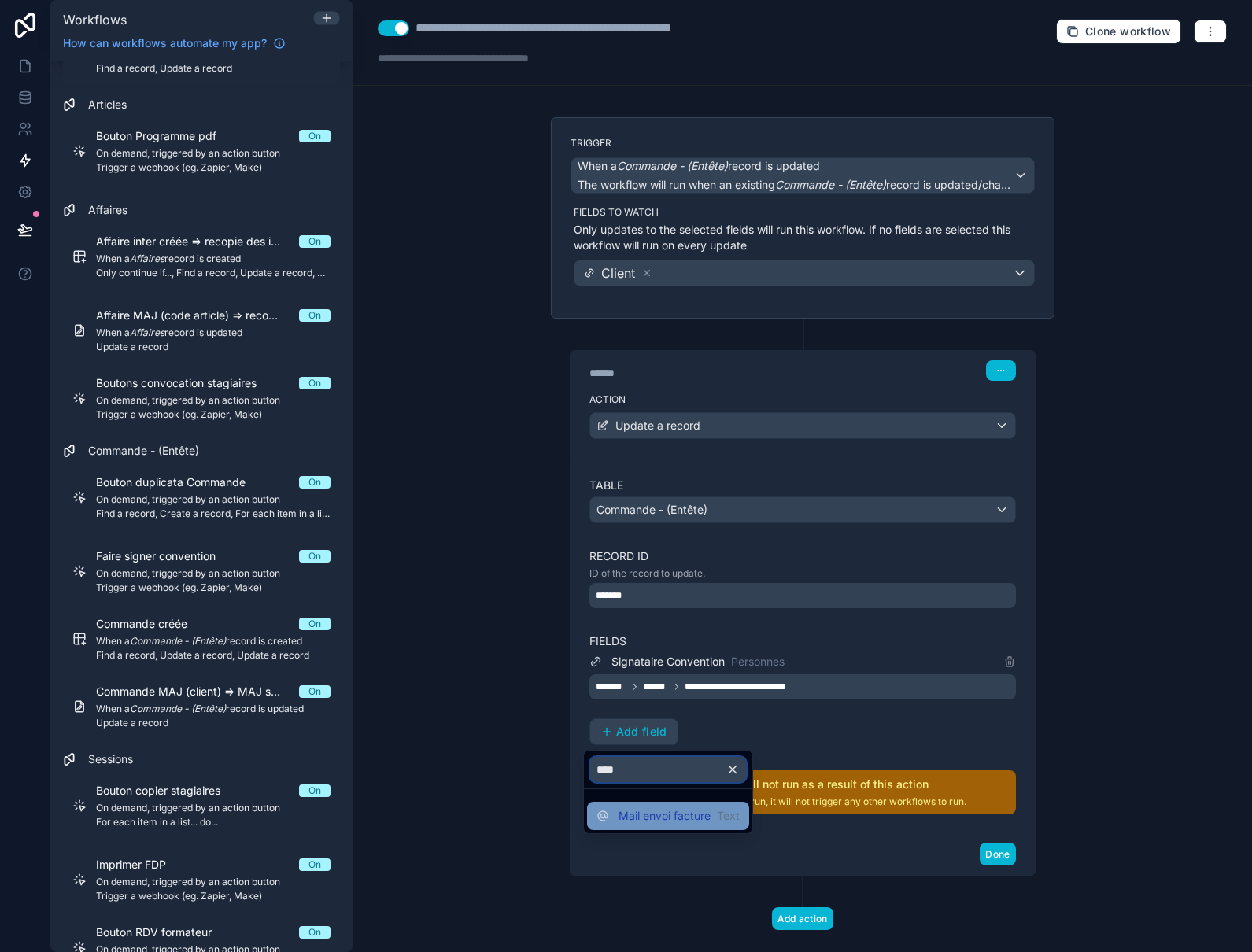
type input "****"
click at [703, 823] on span "Mail envoi facture" at bounding box center [664, 817] width 92 height 16
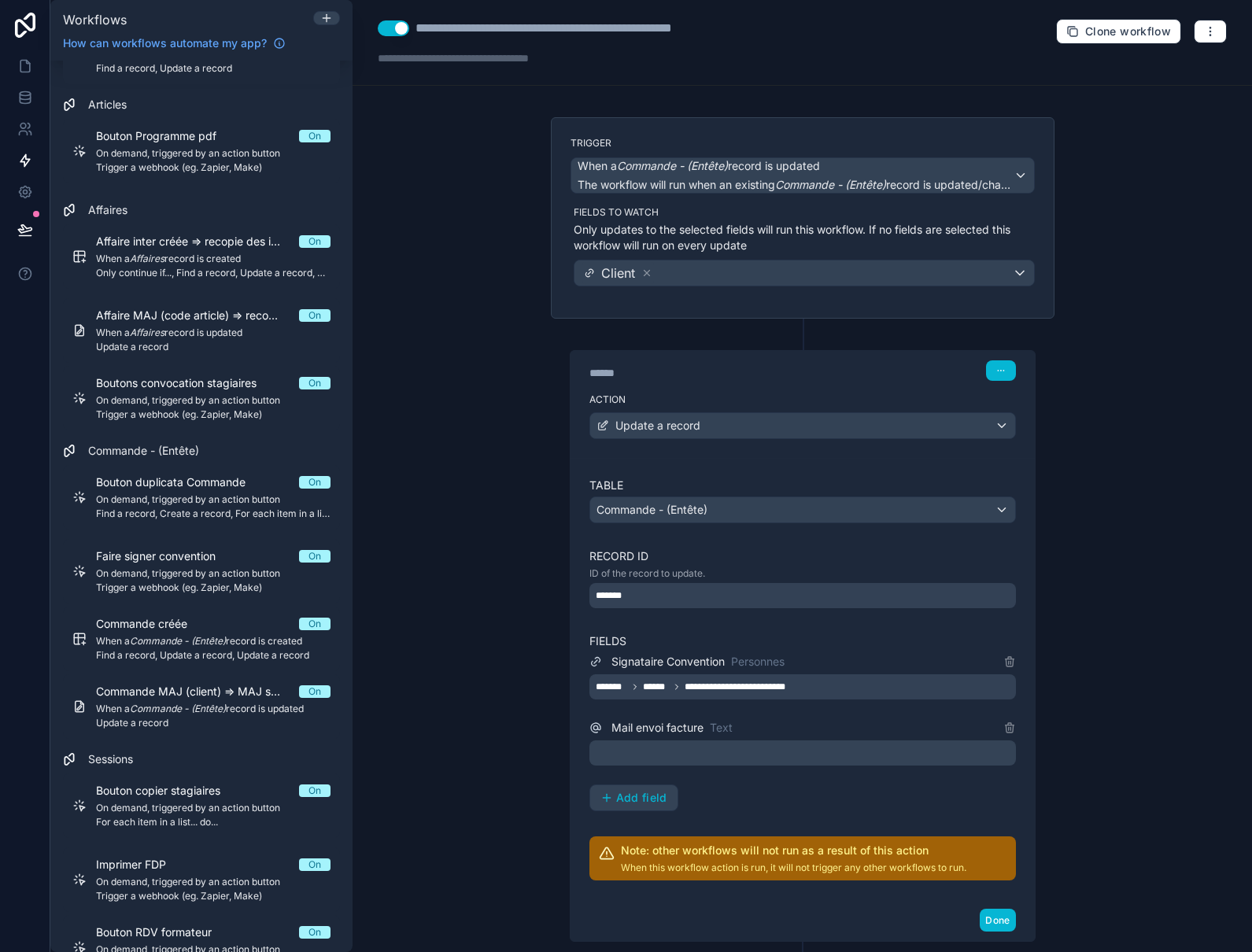
click at [674, 757] on p "﻿" at bounding box center [804, 753] width 417 height 19
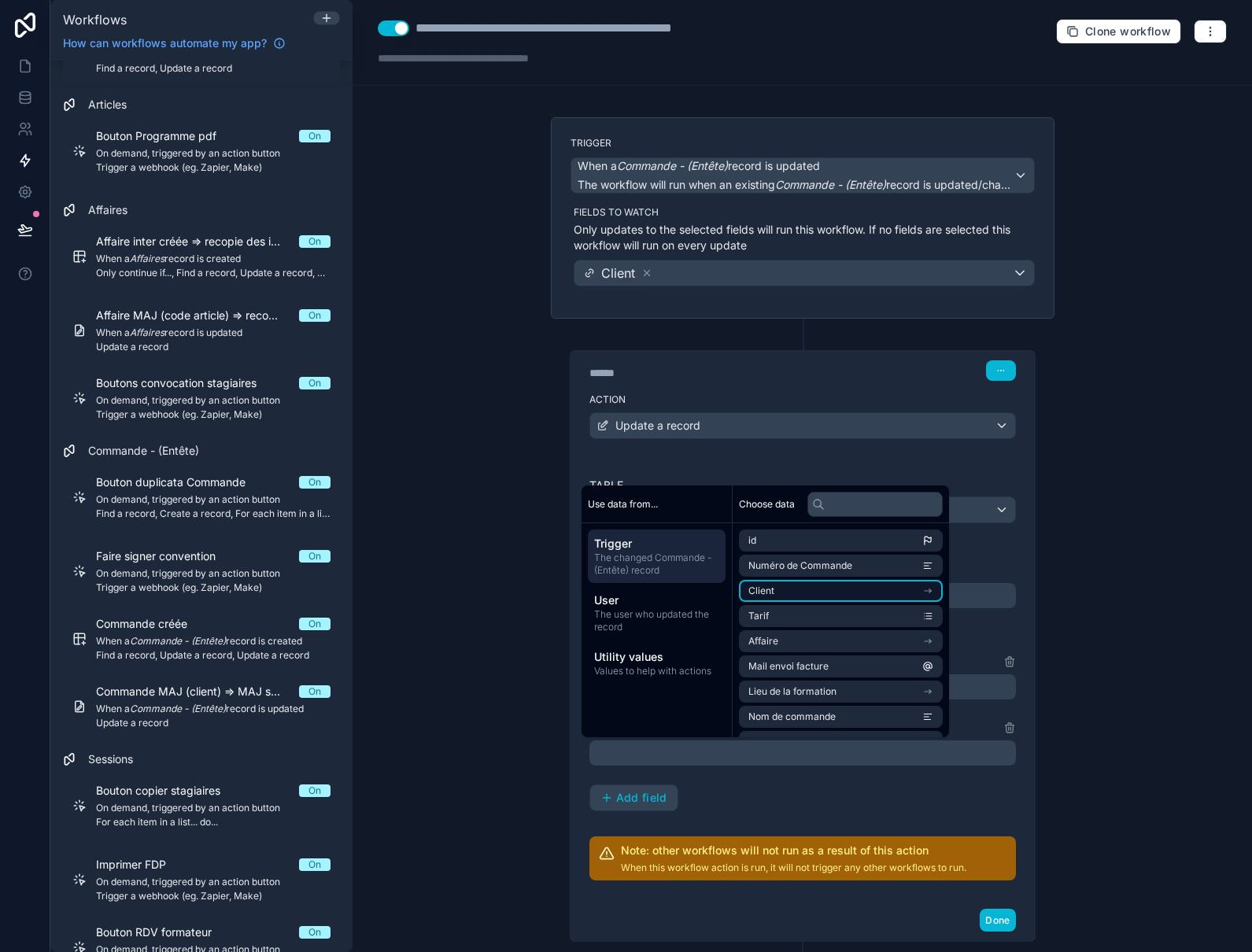
click at [924, 591] on li "Client" at bounding box center [840, 591] width 203 height 22
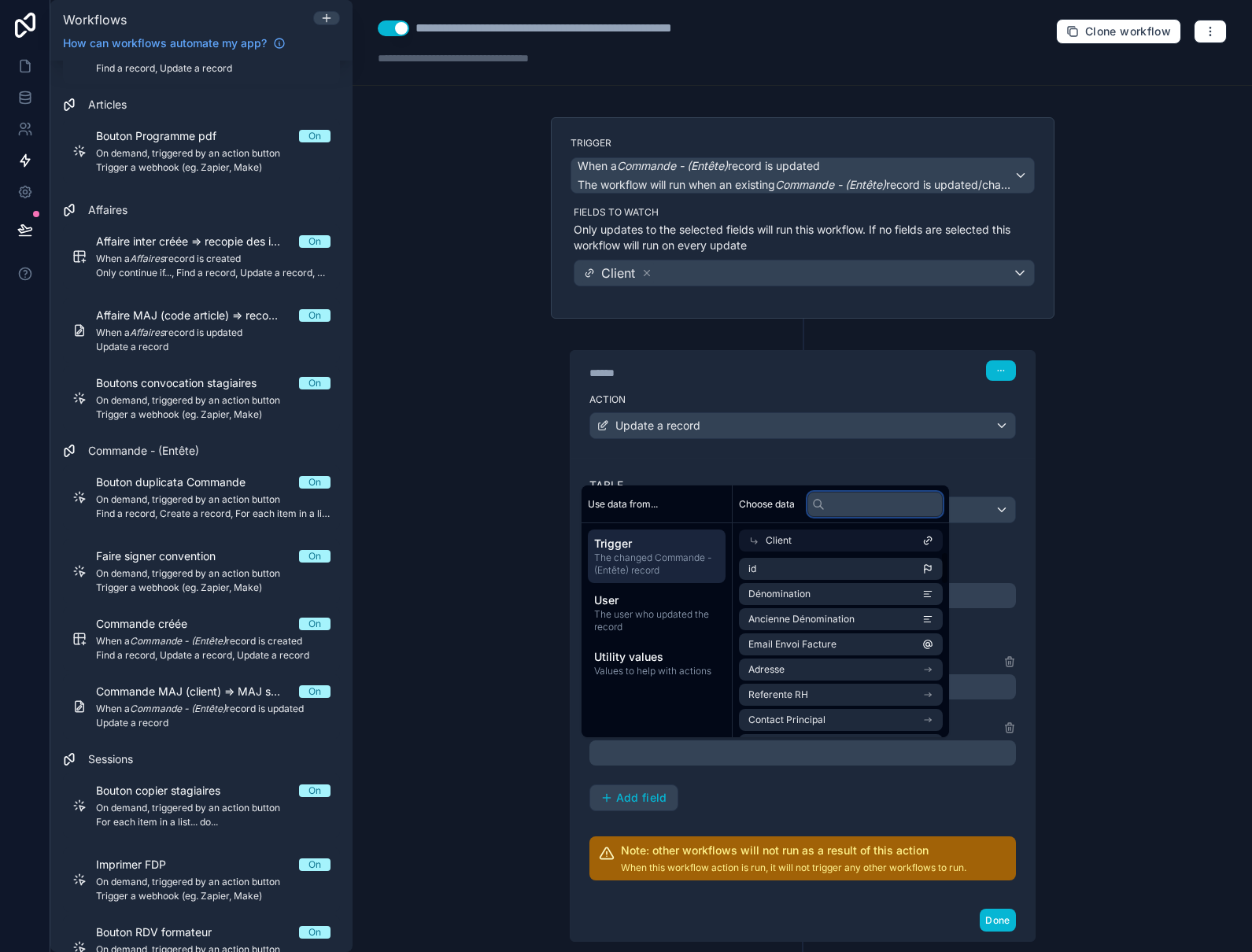
click at [875, 507] on input "text" at bounding box center [875, 505] width 135 height 25
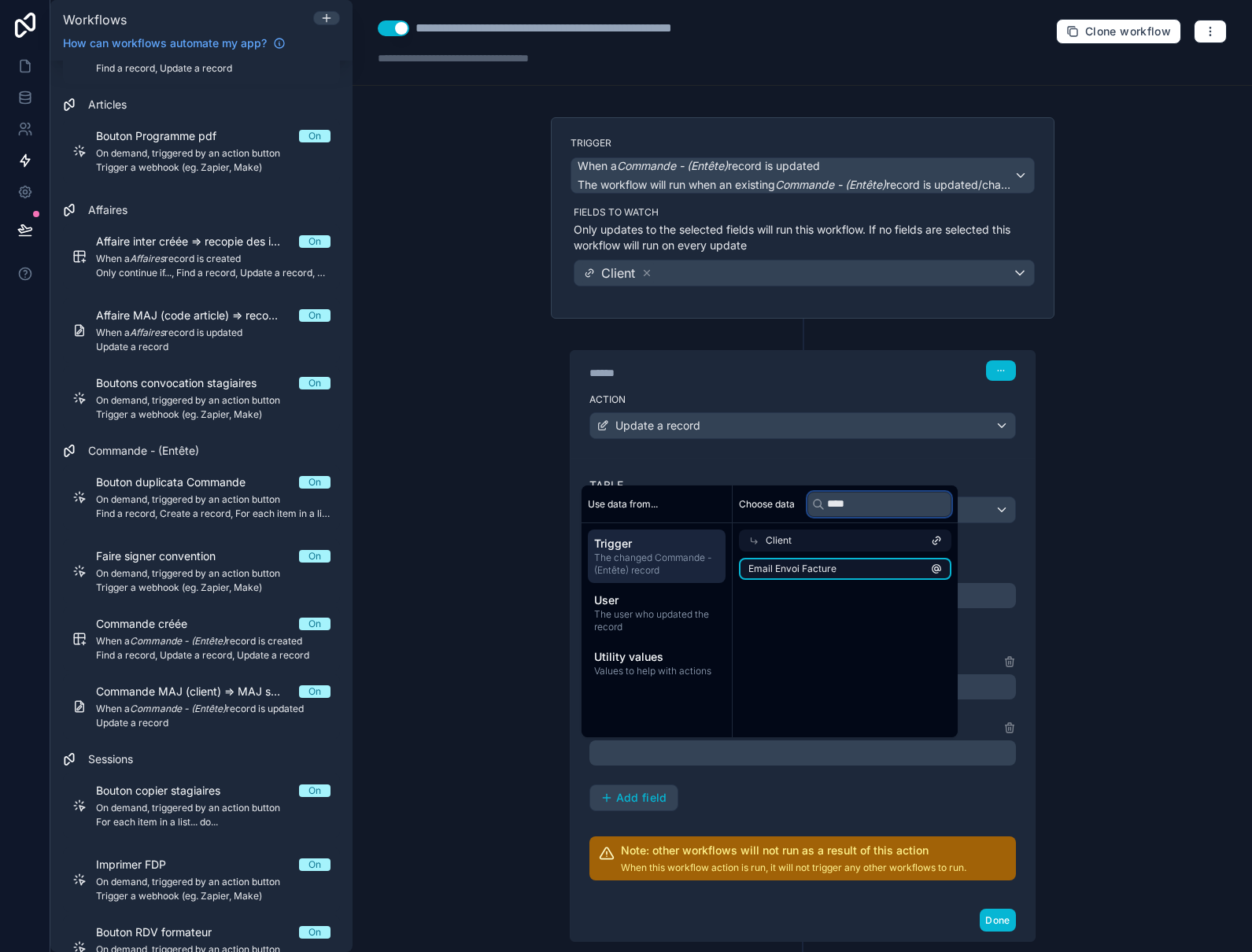
type input "****"
click at [848, 569] on li "Email Envoi Facture" at bounding box center [844, 569] width 212 height 22
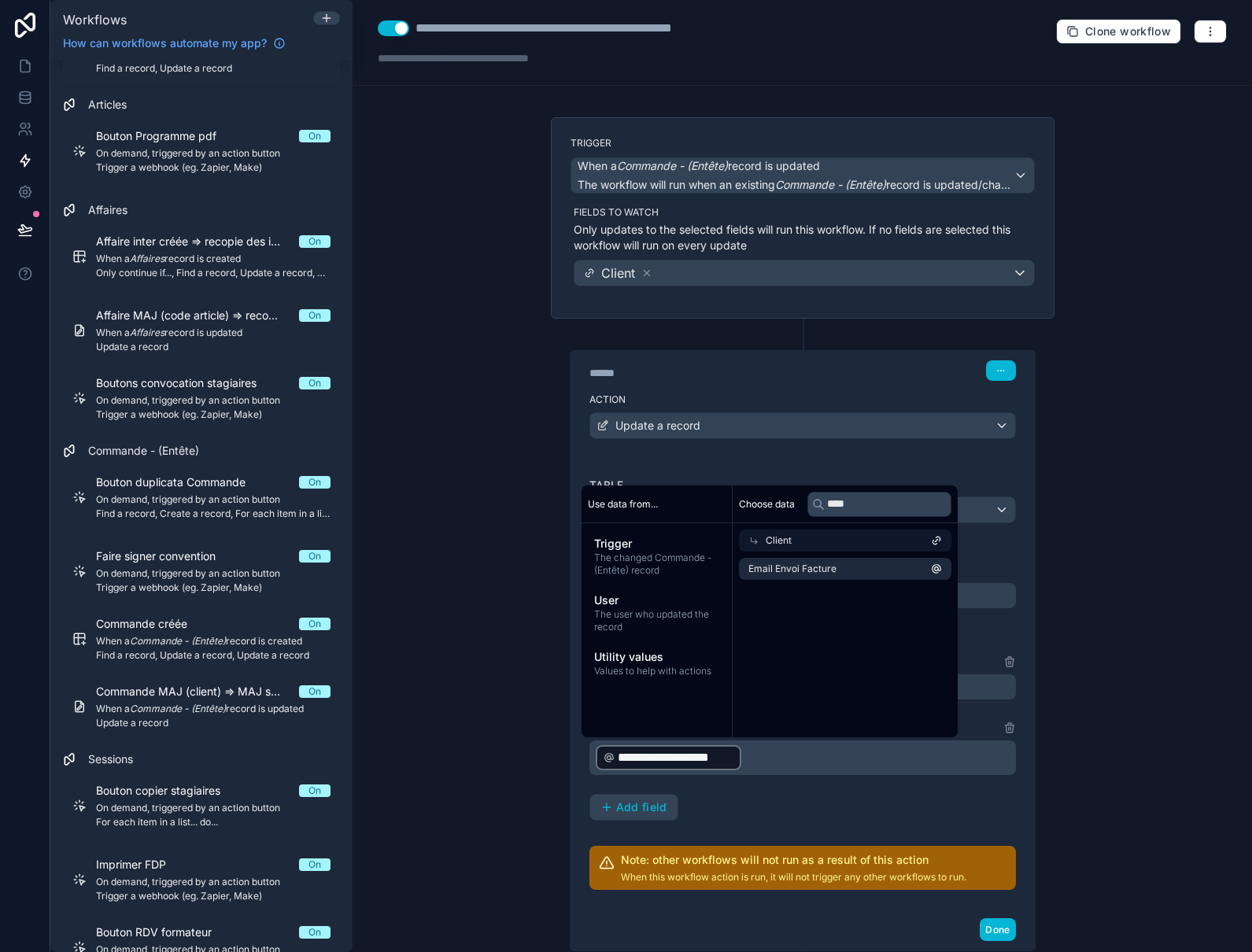
click at [807, 819] on div "**********" at bounding box center [803, 737] width 427 height 169
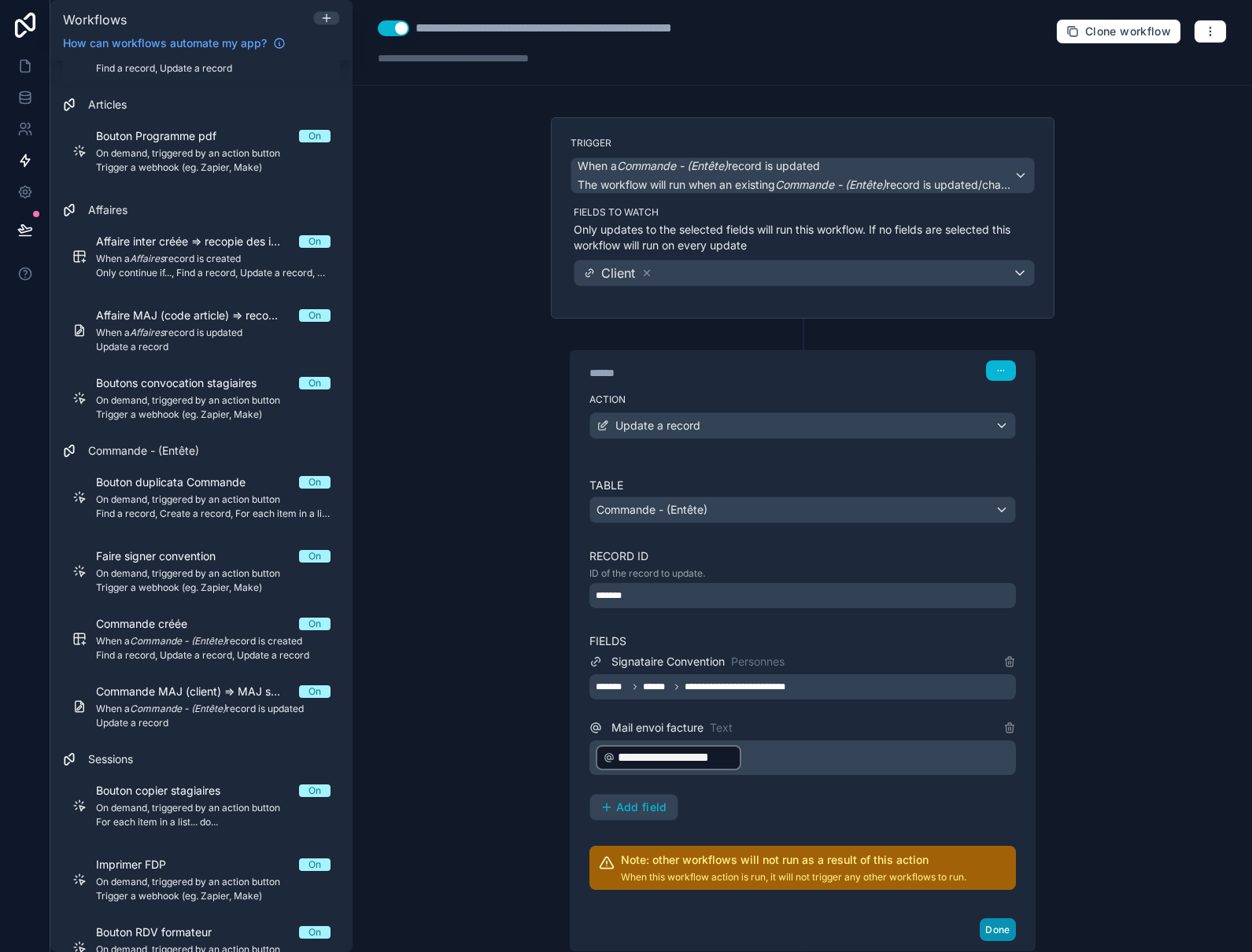
click at [989, 929] on button "Done" at bounding box center [997, 930] width 36 height 22
